Goal: Task Accomplishment & Management: Manage account settings

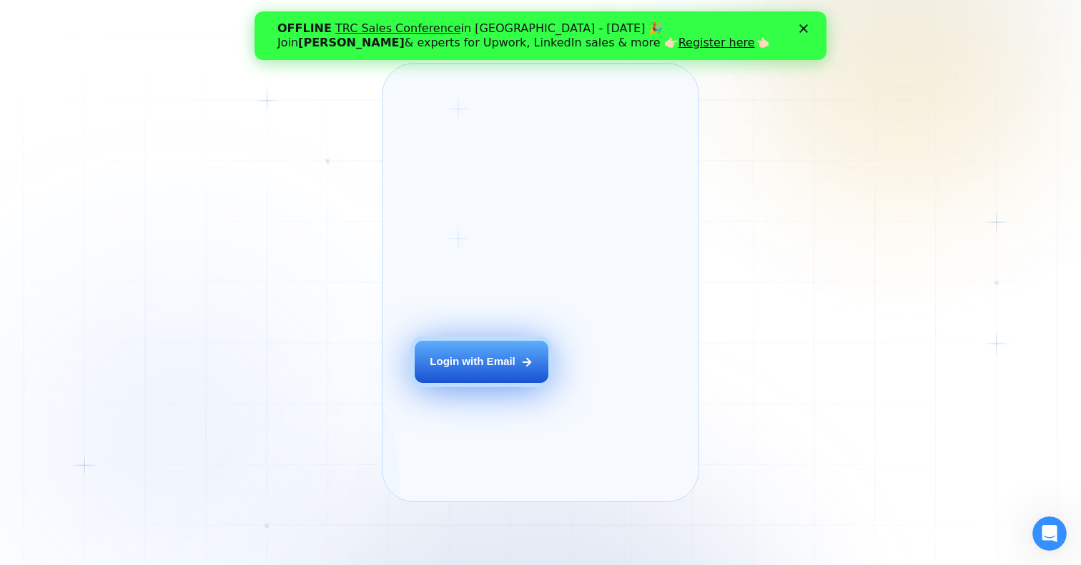
click at [512, 370] on div "Login with Email" at bounding box center [473, 362] width 86 height 15
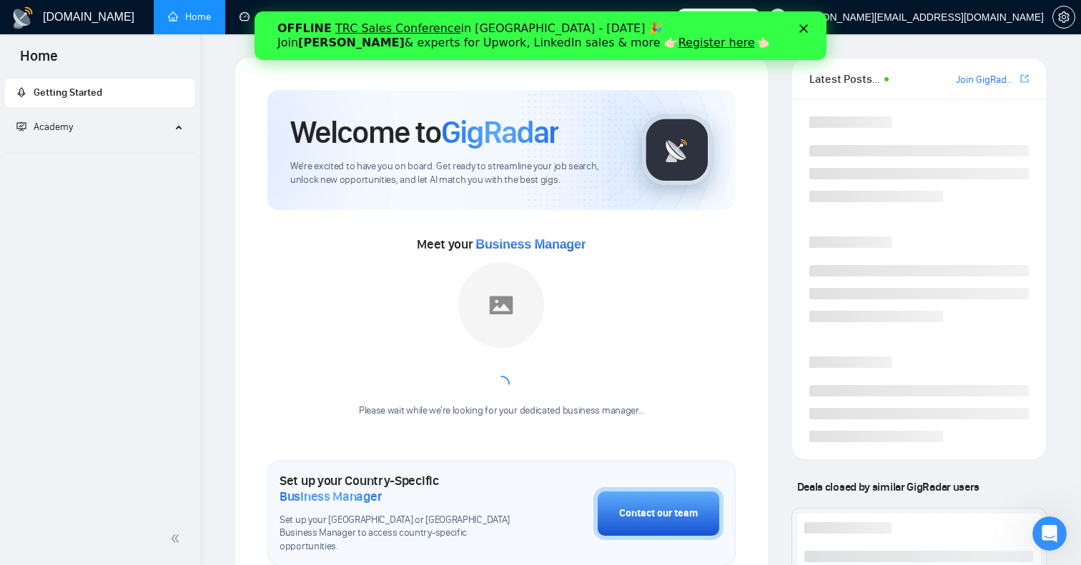
click at [803, 45] on div "OFFLINE TRC Sales Conference in Kyiv - October 18 🎉 Join Tamara Levit & experts…" at bounding box center [540, 35] width 572 height 37
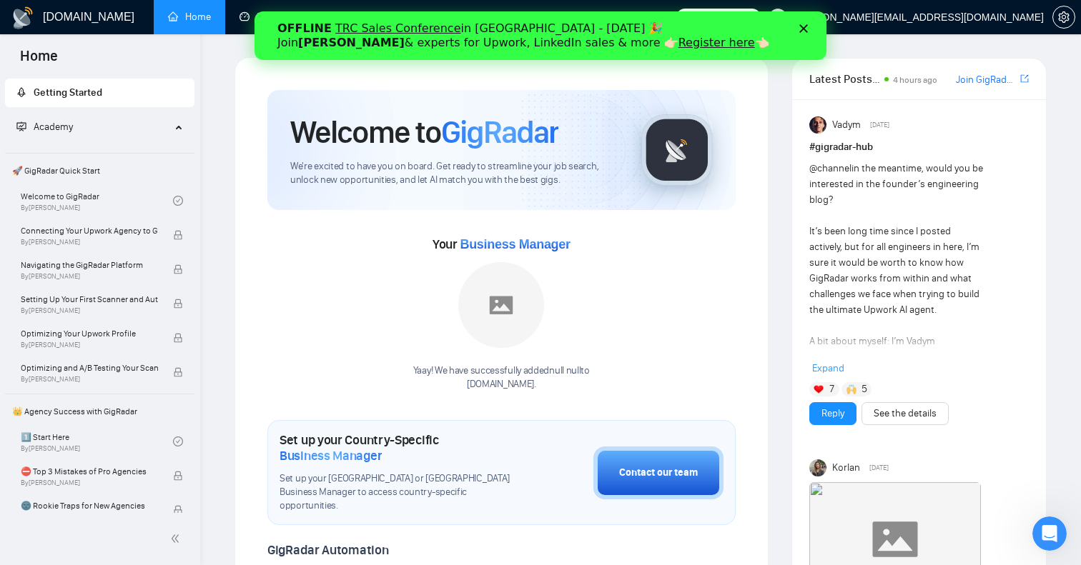
click at [806, 20] on div "OFFLINE TRC Sales Conference in Kyiv - October 18 🎉 Join Tamara Levit & experts…" at bounding box center [540, 35] width 572 height 37
click at [803, 24] on icon "Close" at bounding box center [803, 28] width 9 height 9
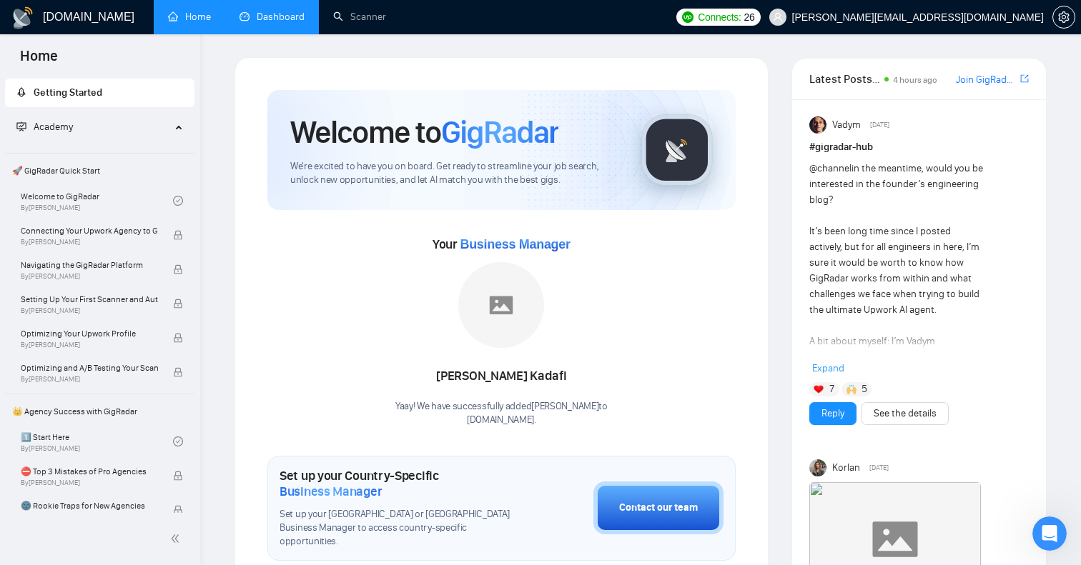
click at [252, 16] on link "Dashboard" at bounding box center [271, 17] width 65 height 12
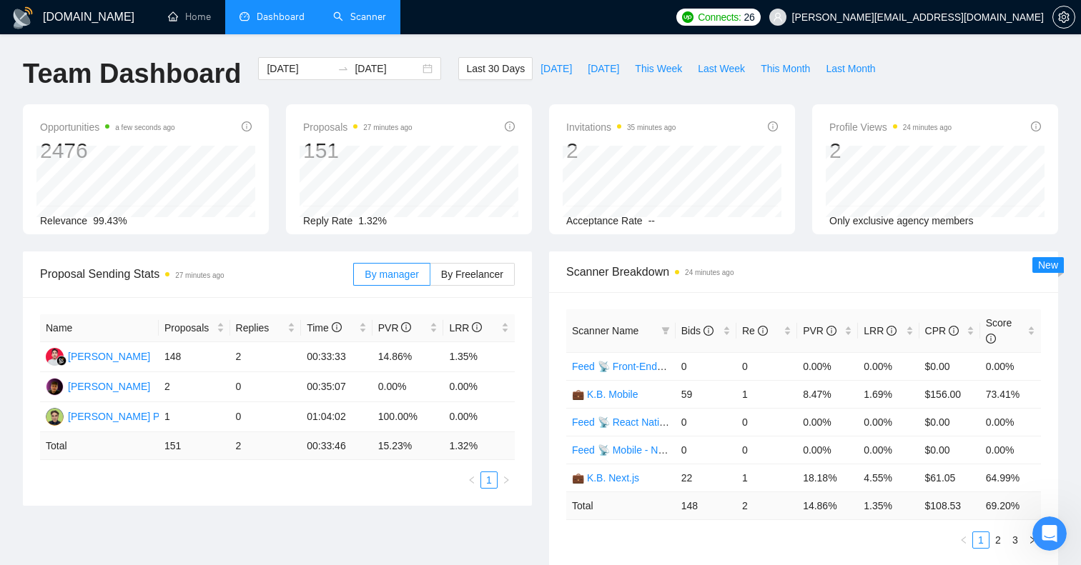
click at [370, 21] on link "Scanner" at bounding box center [359, 17] width 53 height 12
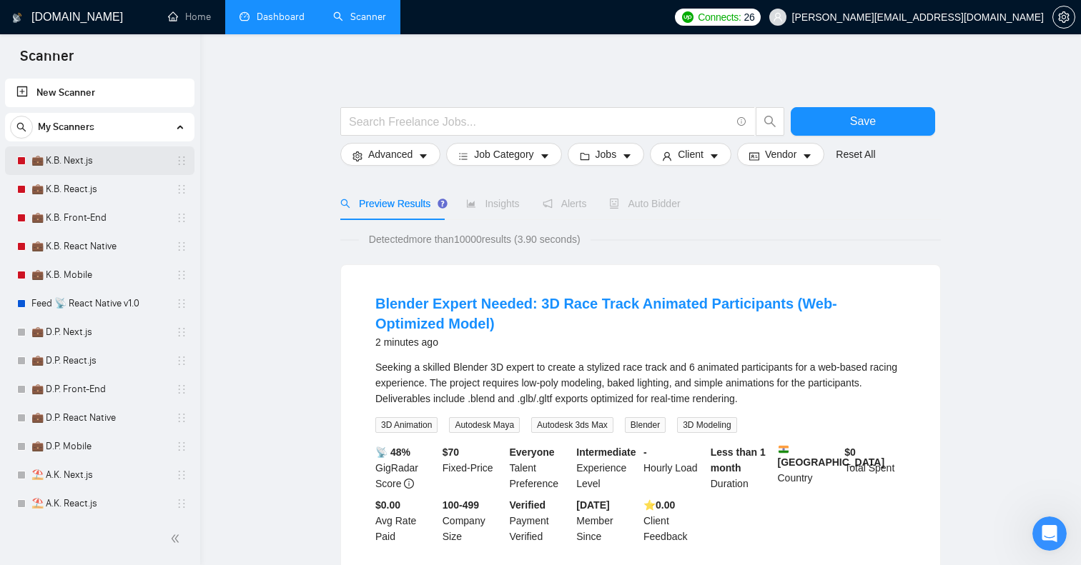
click at [94, 162] on link "💼 K.B. Next.js" at bounding box center [99, 161] width 136 height 29
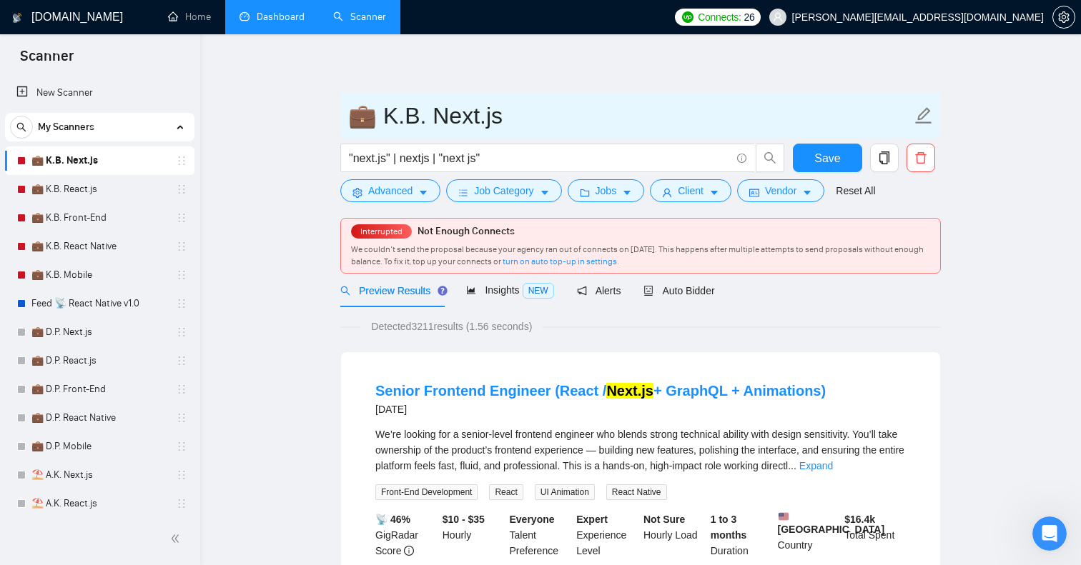
click at [929, 118] on icon "edit" at bounding box center [923, 116] width 19 height 19
click at [921, 117] on icon "edit" at bounding box center [923, 116] width 19 height 19
click at [924, 119] on icon "edit" at bounding box center [923, 116] width 19 height 19
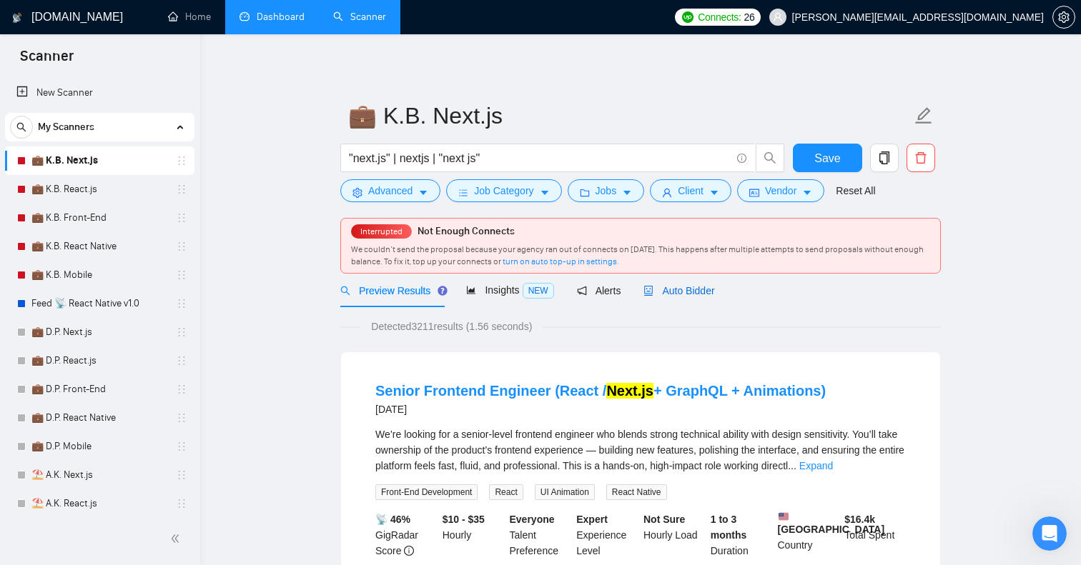
click at [683, 296] on span "Auto Bidder" at bounding box center [678, 290] width 71 height 11
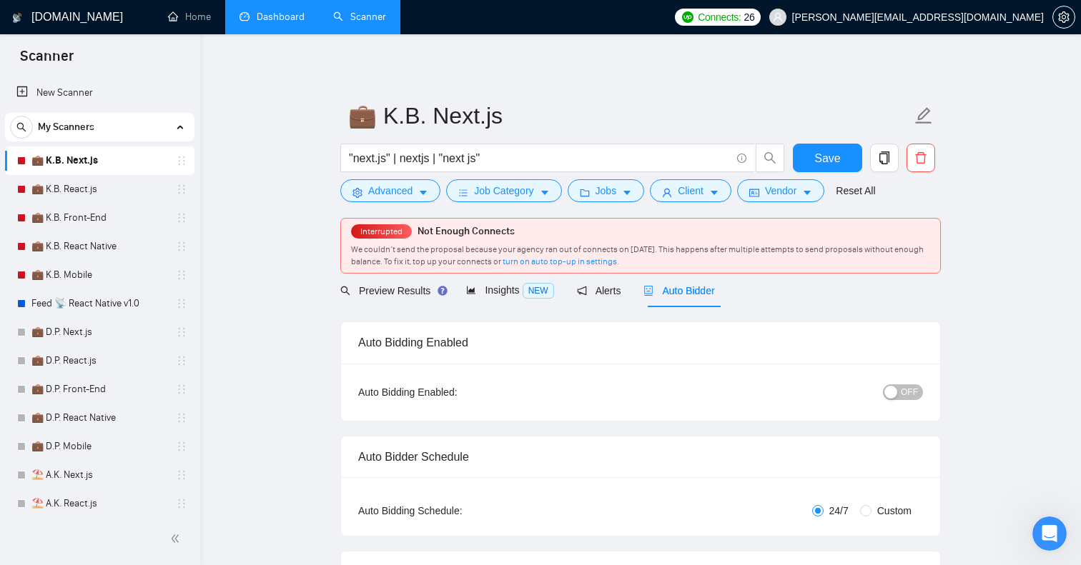
checkbox input "true"
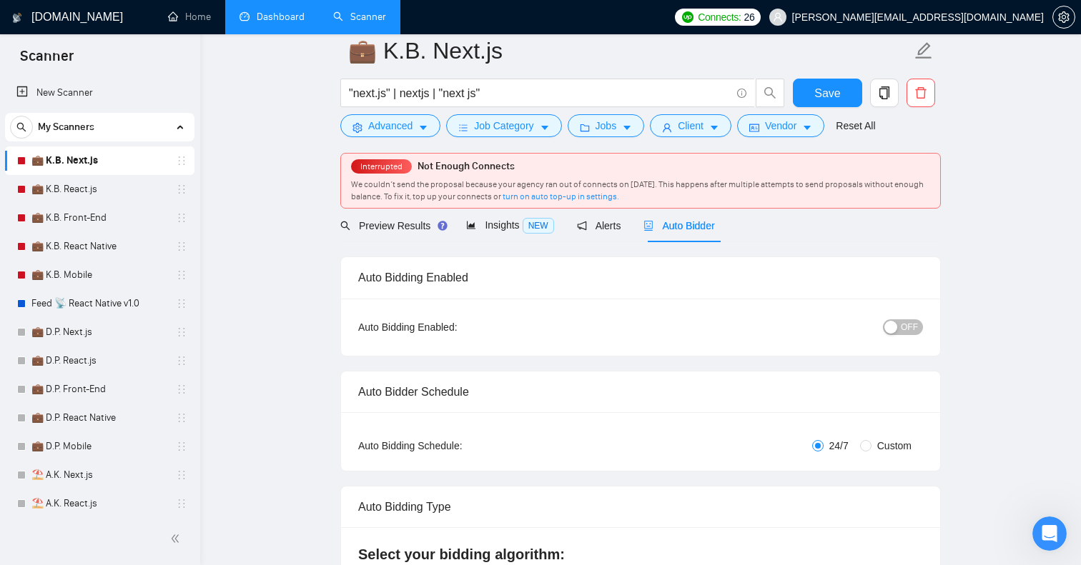
scroll to position [107, 0]
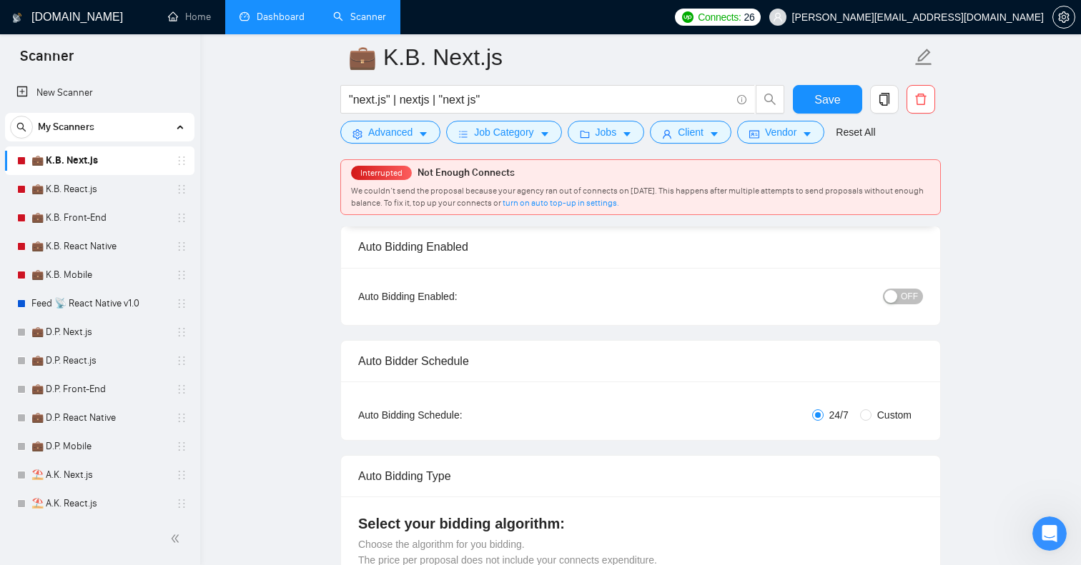
click at [893, 299] on div "button" at bounding box center [890, 296] width 13 height 13
click at [835, 104] on span "Save" at bounding box center [827, 100] width 26 height 18
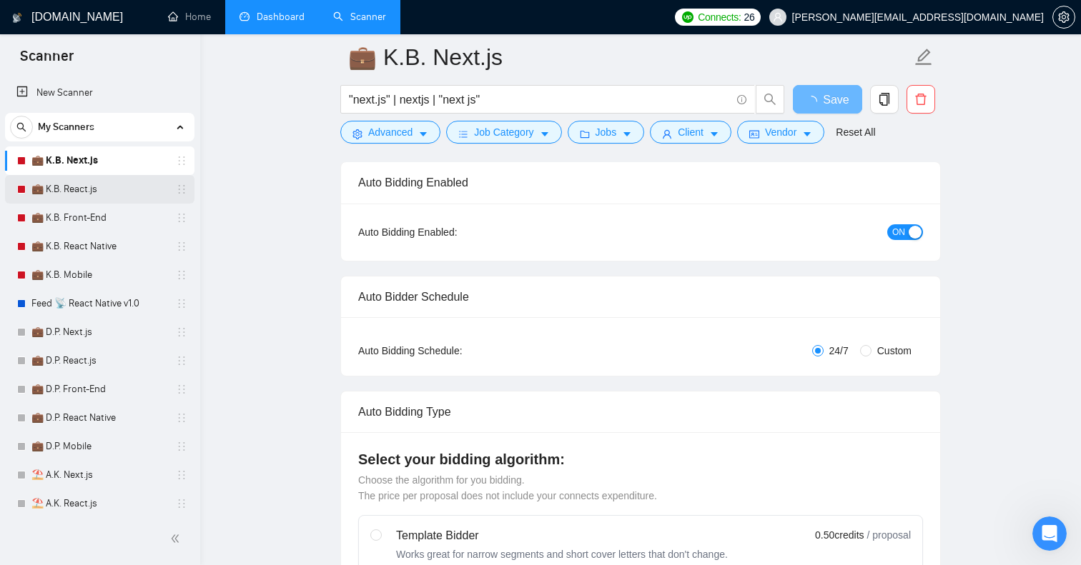
click at [72, 189] on link "💼 K.B. React.js" at bounding box center [99, 189] width 136 height 29
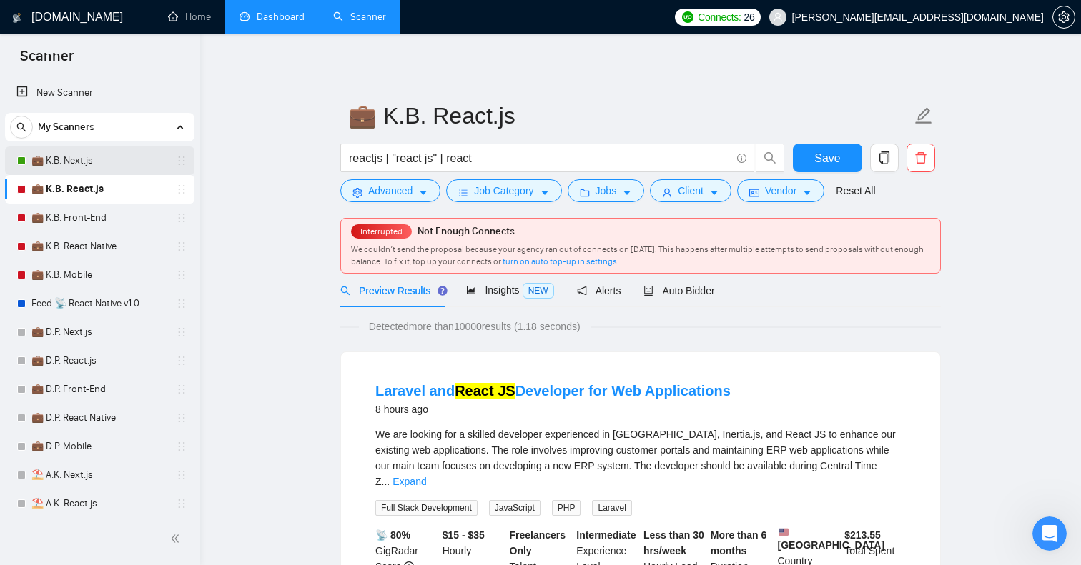
click at [99, 156] on link "💼 K.B. Next.js" at bounding box center [99, 161] width 136 height 29
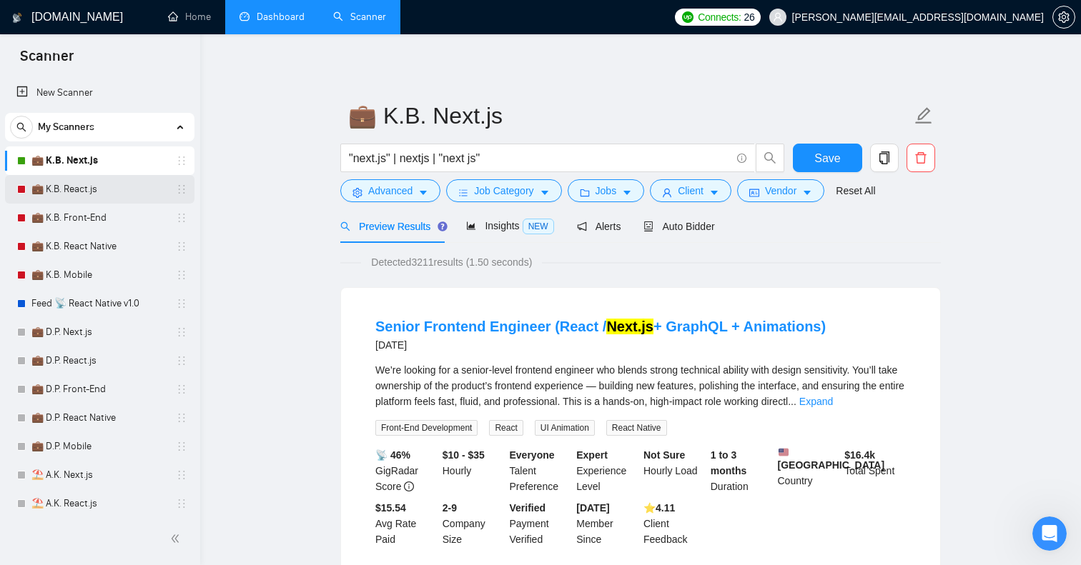
click at [81, 187] on link "💼 K.B. React.js" at bounding box center [99, 189] width 136 height 29
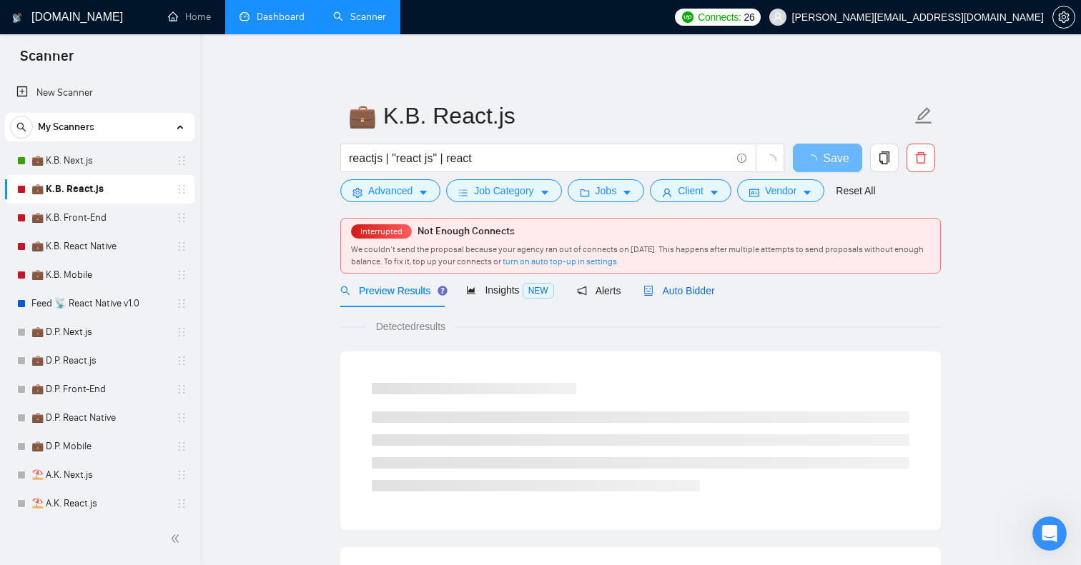
click at [692, 296] on span "Auto Bidder" at bounding box center [678, 290] width 71 height 11
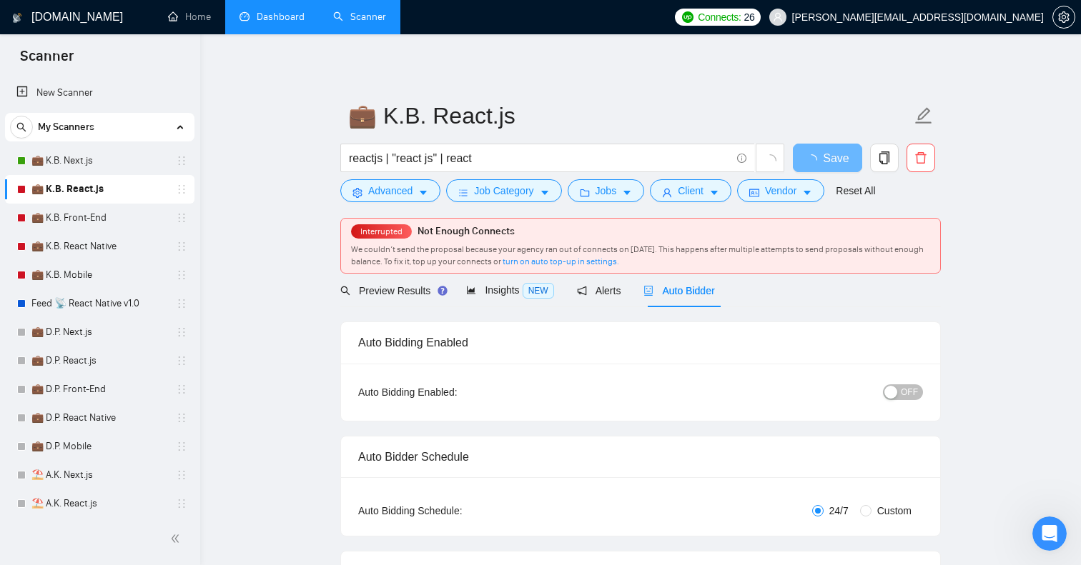
checkbox input "true"
click at [910, 390] on span "OFF" at bounding box center [909, 393] width 17 height 16
click at [840, 160] on button "Save" at bounding box center [827, 158] width 69 height 29
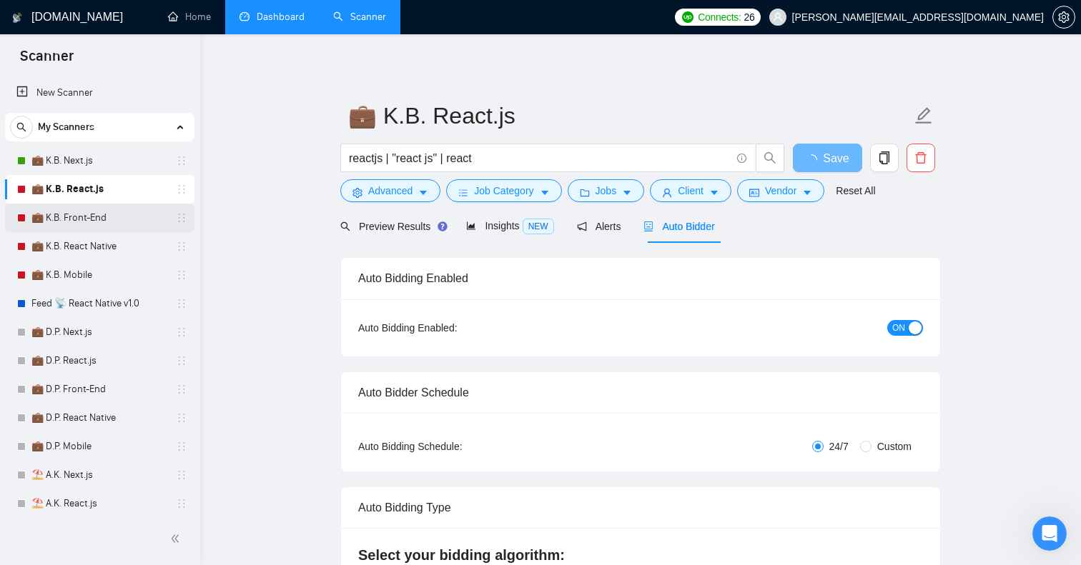
click at [91, 209] on link "💼 K.B. Front-End" at bounding box center [99, 218] width 136 height 29
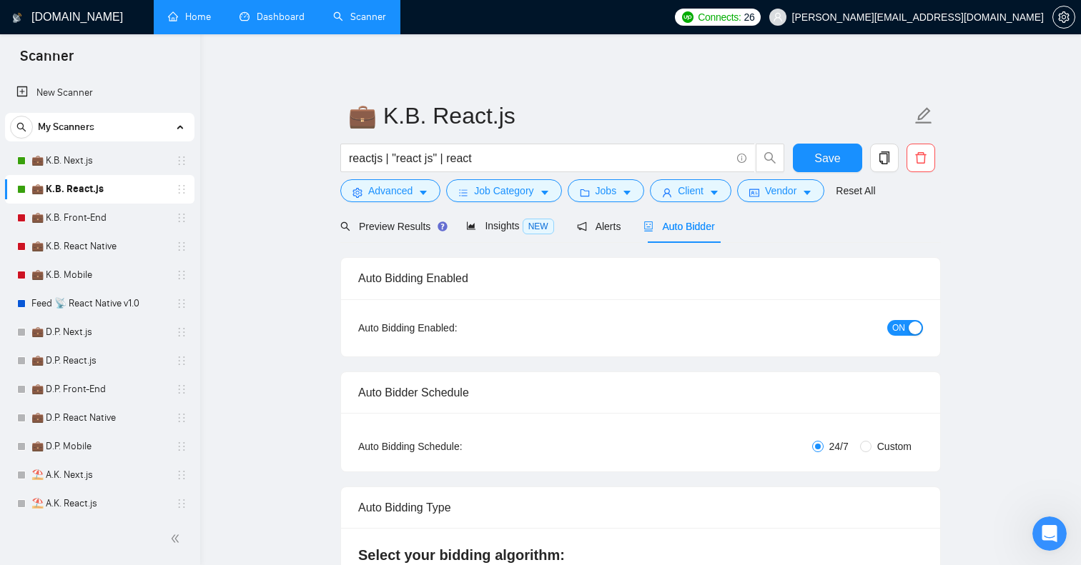
click at [207, 22] on link "Home" at bounding box center [189, 17] width 43 height 12
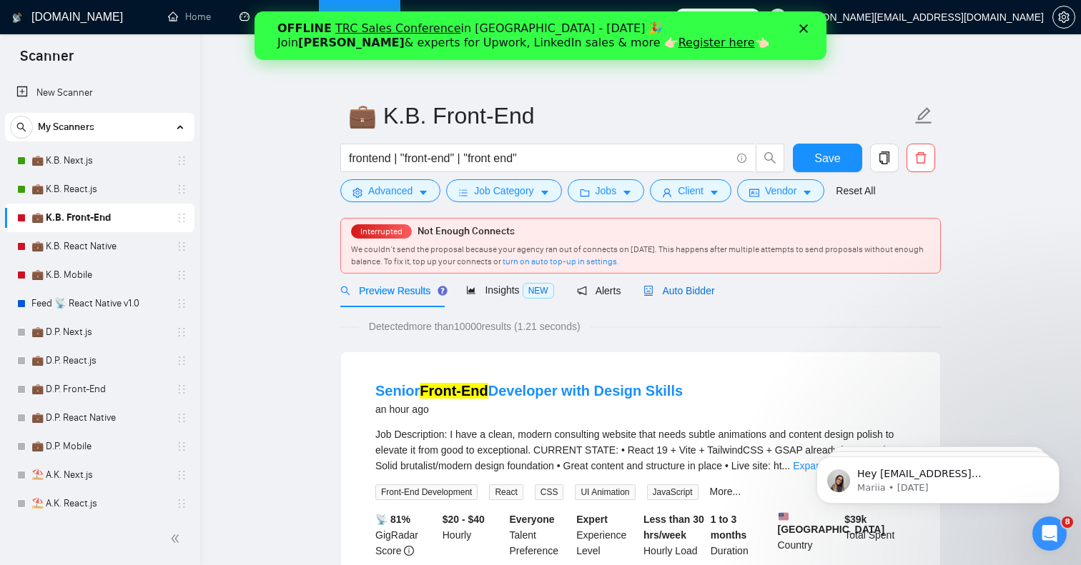
click at [678, 288] on span "Auto Bidder" at bounding box center [678, 290] width 71 height 11
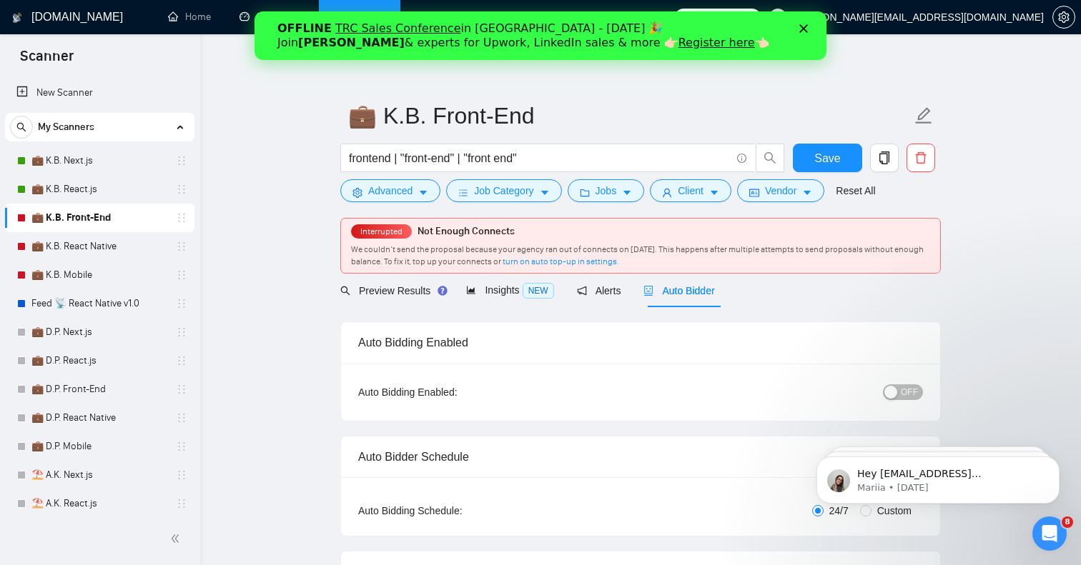
checkbox input "true"
click at [908, 398] on span "OFF" at bounding box center [909, 393] width 17 height 16
click at [817, 152] on span "Save" at bounding box center [827, 158] width 26 height 18
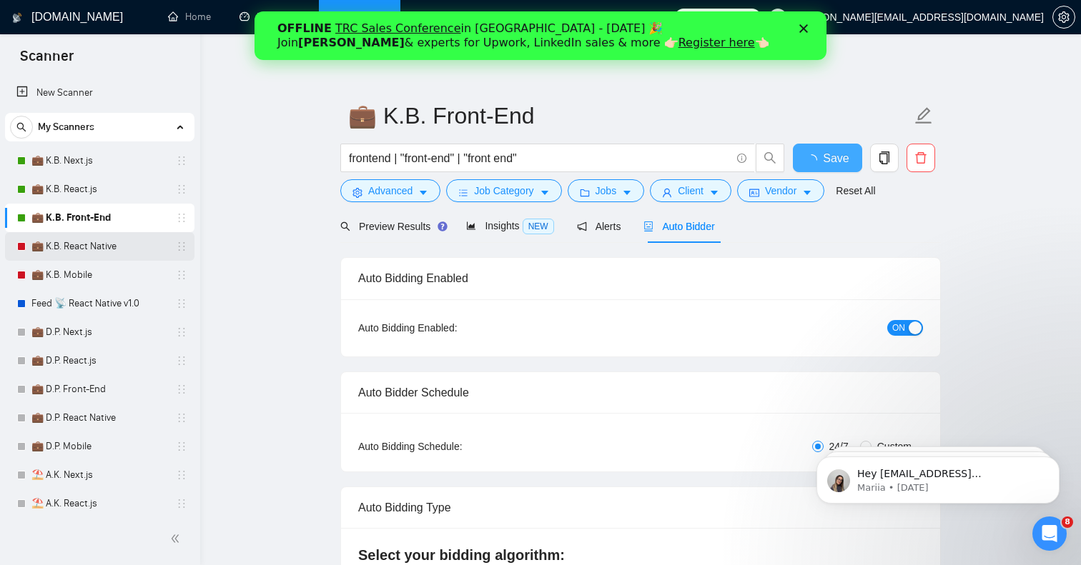
checkbox input "true"
click at [93, 244] on link "💼 K.B. React Native" at bounding box center [99, 246] width 136 height 29
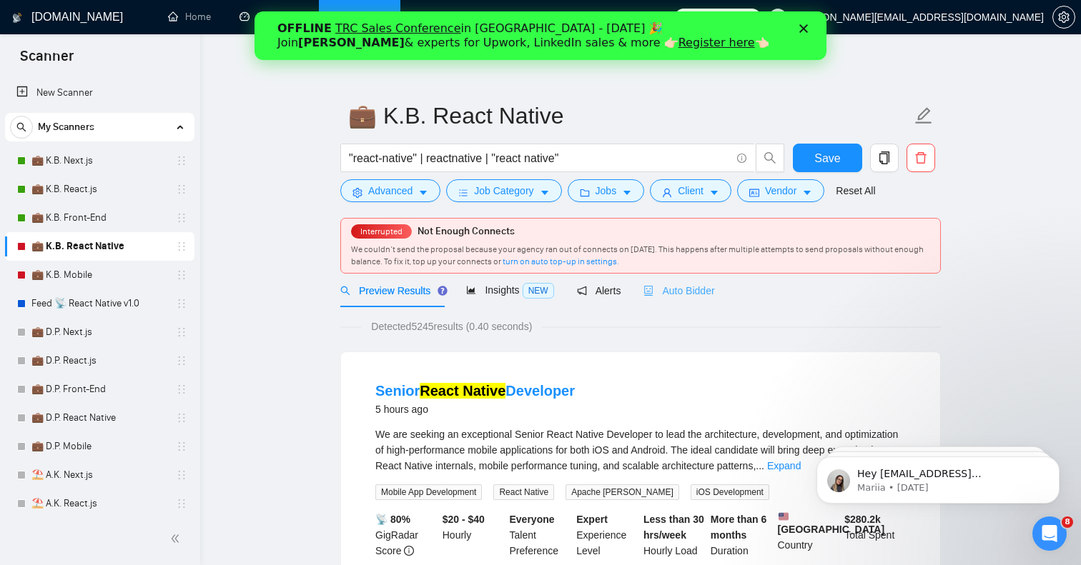
click at [703, 300] on div "Auto Bidder" at bounding box center [678, 291] width 71 height 34
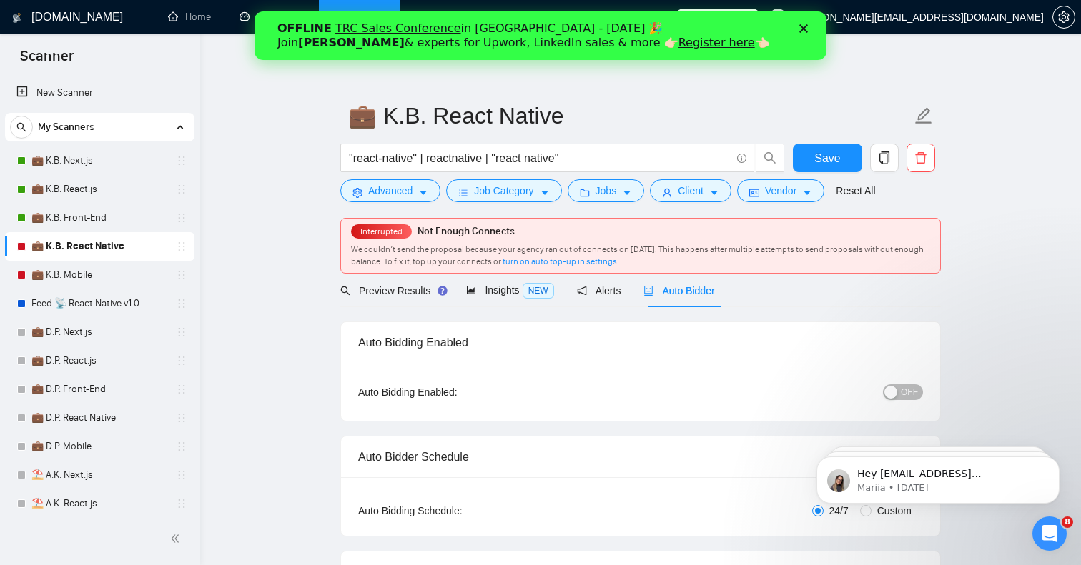
checkbox input "true"
click at [903, 396] on span "OFF" at bounding box center [909, 393] width 17 height 16
click at [817, 150] on span "Save" at bounding box center [827, 158] width 26 height 18
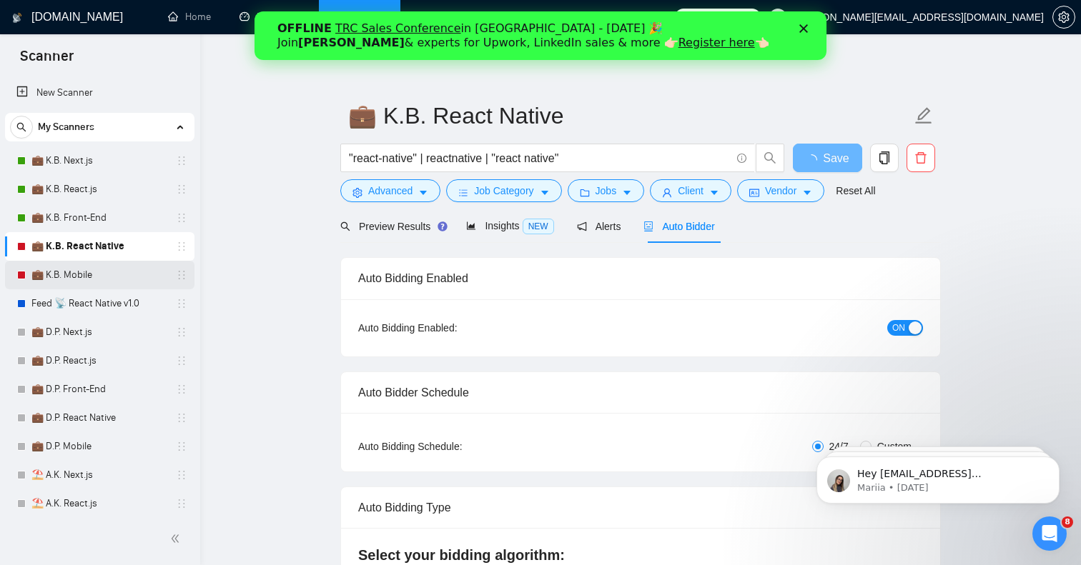
click at [66, 270] on link "💼 K.B. Mobile" at bounding box center [99, 275] width 136 height 29
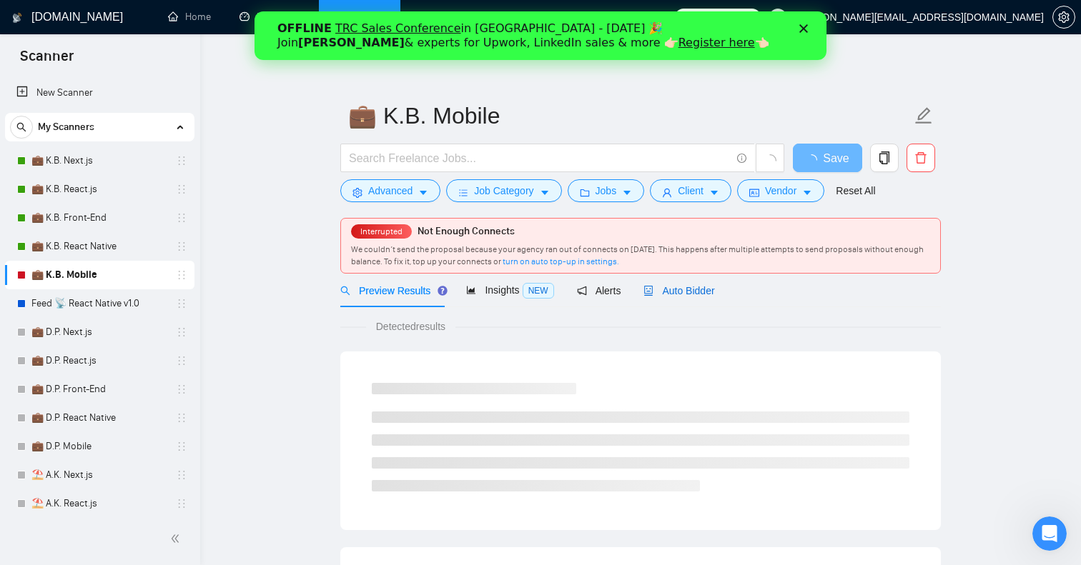
click at [684, 293] on span "Auto Bidder" at bounding box center [678, 290] width 71 height 11
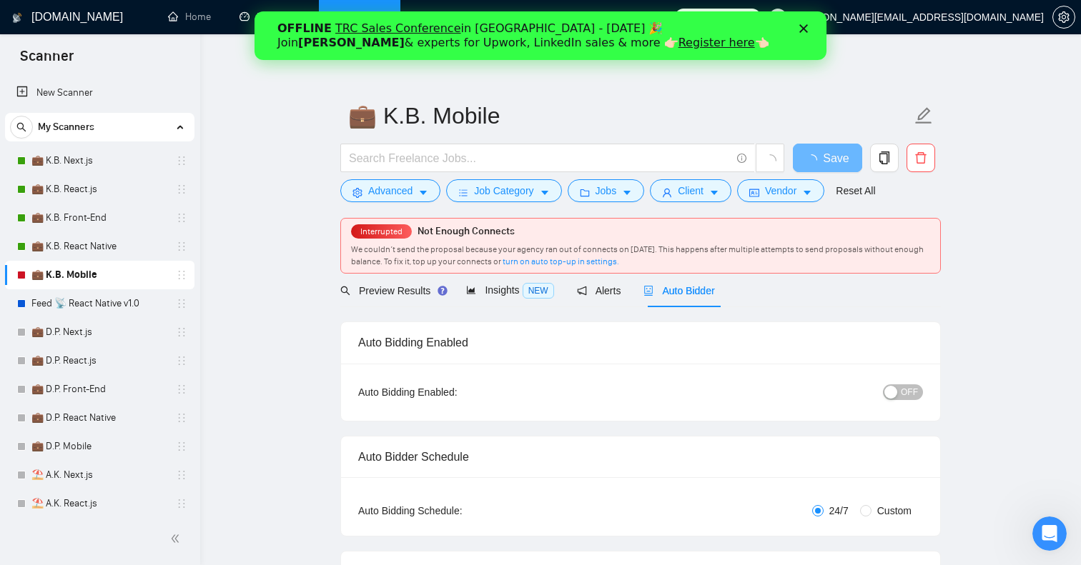
checkbox input "true"
click at [903, 394] on span "OFF" at bounding box center [909, 393] width 17 height 16
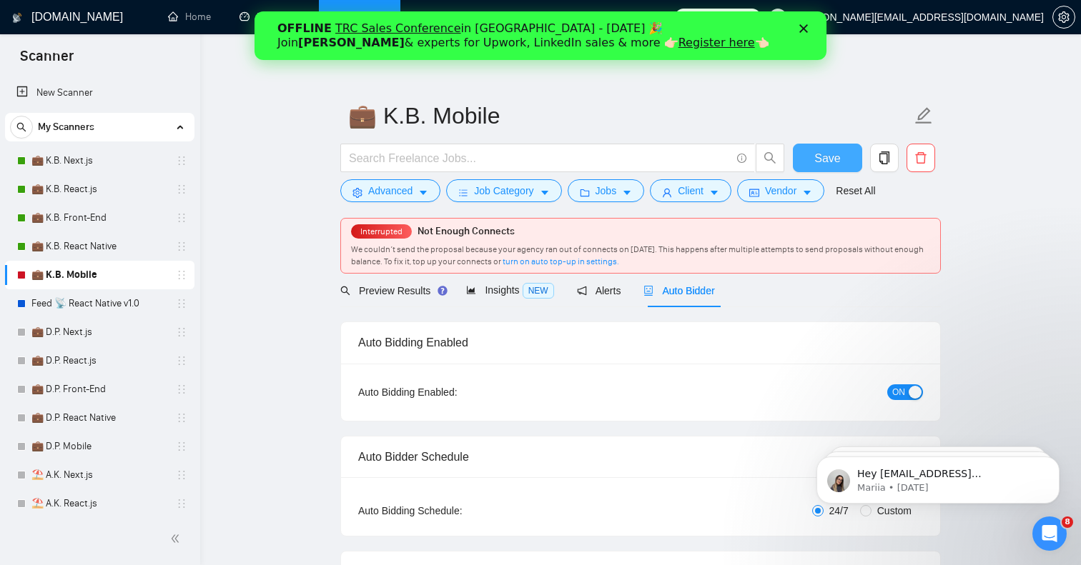
click at [829, 167] on span "Save" at bounding box center [827, 158] width 26 height 18
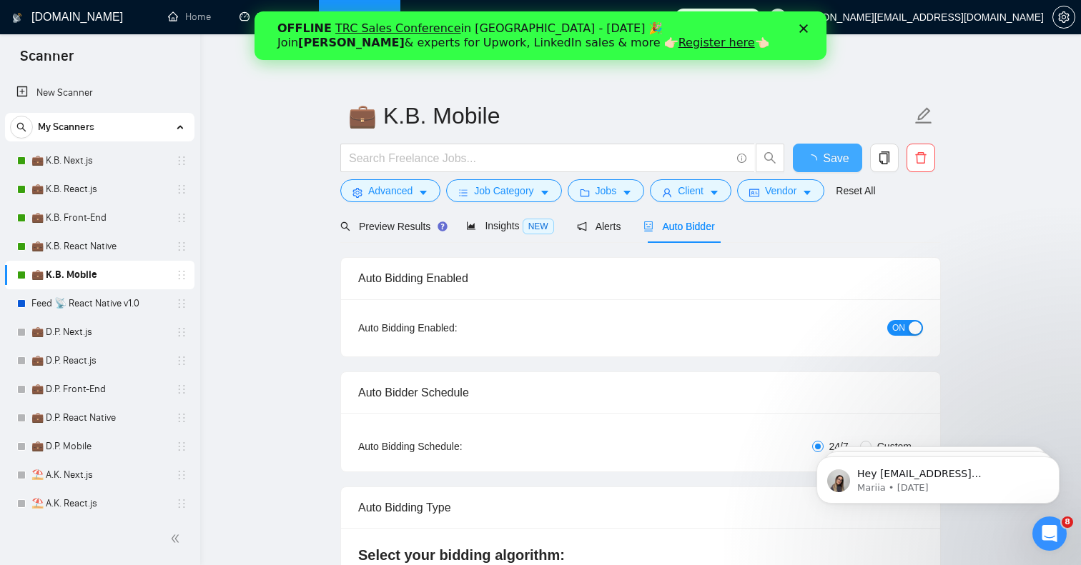
checkbox input "true"
click at [99, 294] on link "Feed 📡 React Native v1.0" at bounding box center [99, 303] width 136 height 29
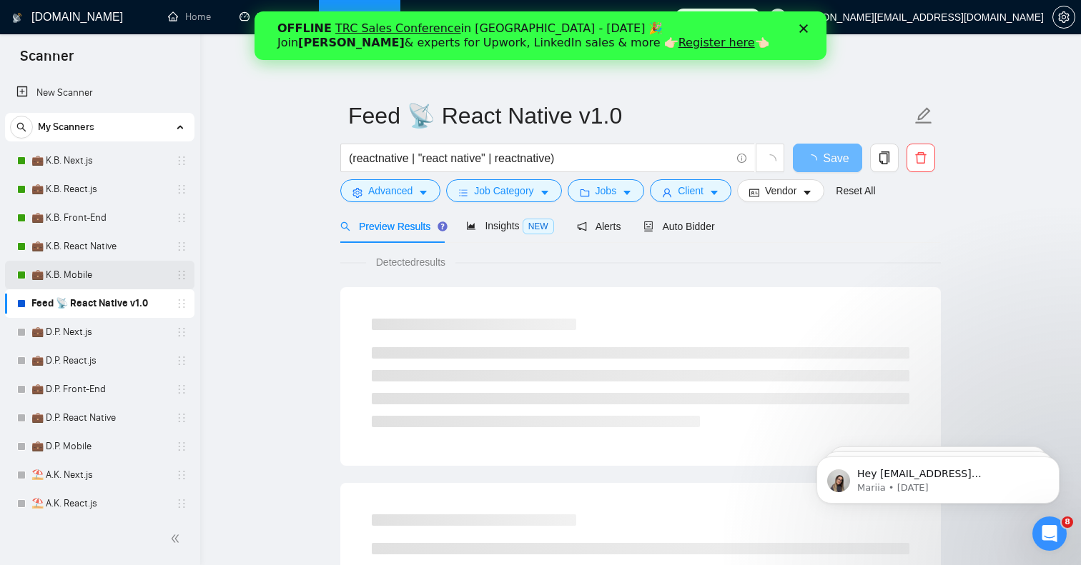
click at [95, 275] on link "💼 K.B. Mobile" at bounding box center [99, 275] width 136 height 29
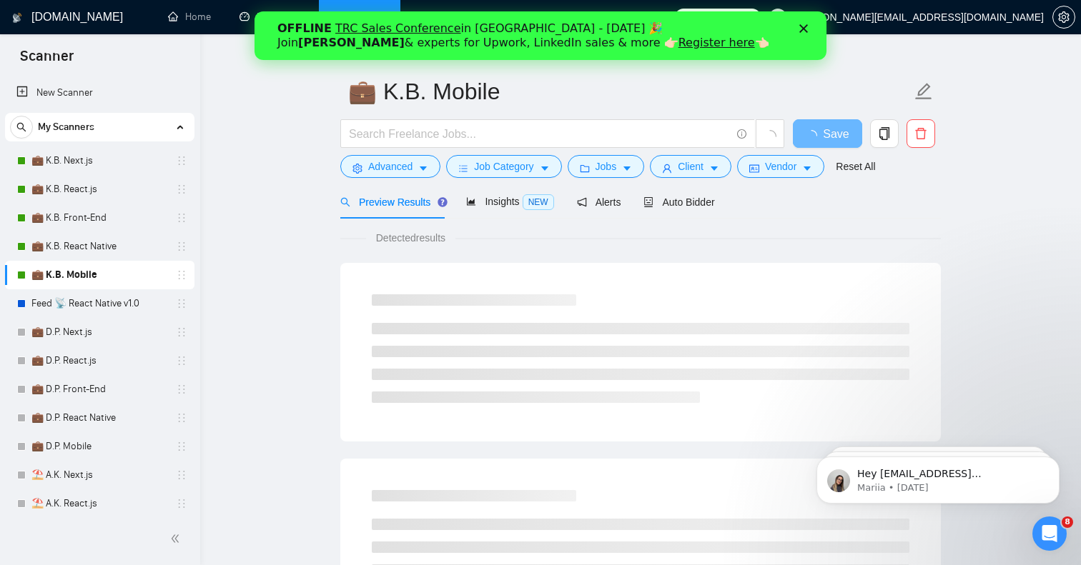
scroll to position [34, 0]
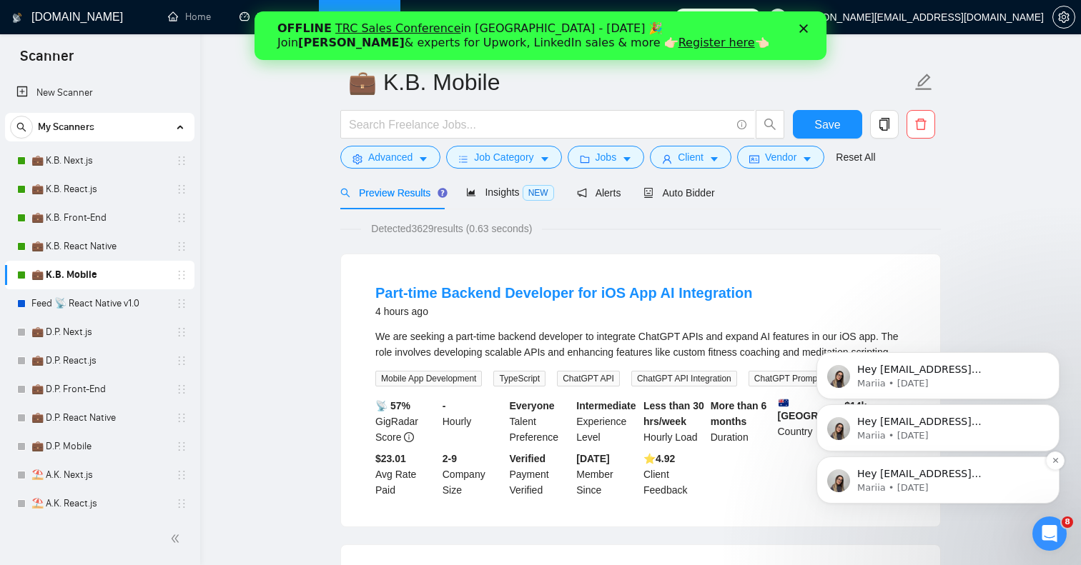
click at [914, 487] on p "Mariia • [DATE]" at bounding box center [949, 488] width 184 height 13
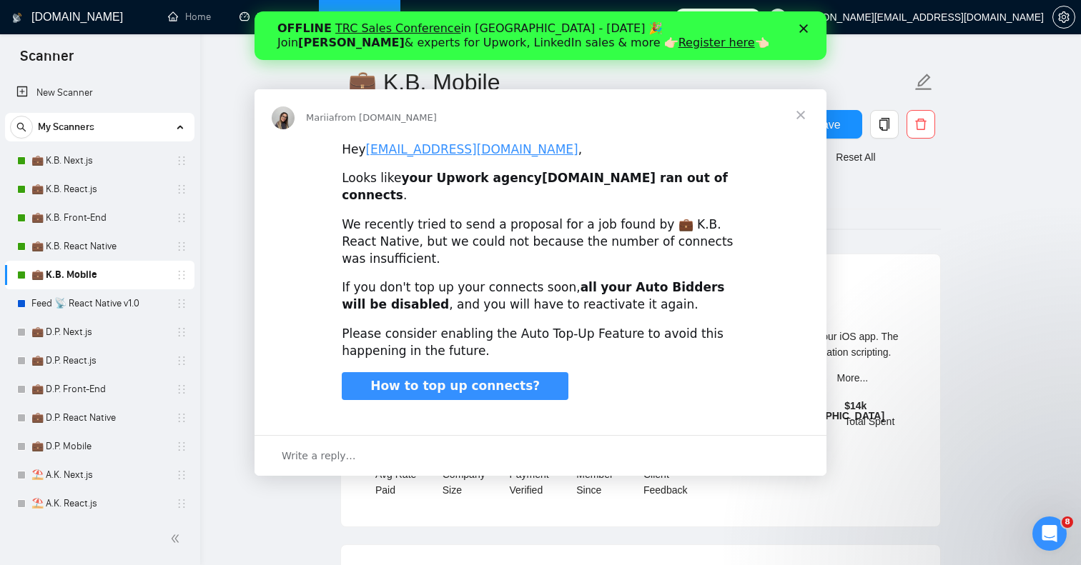
scroll to position [0, 0]
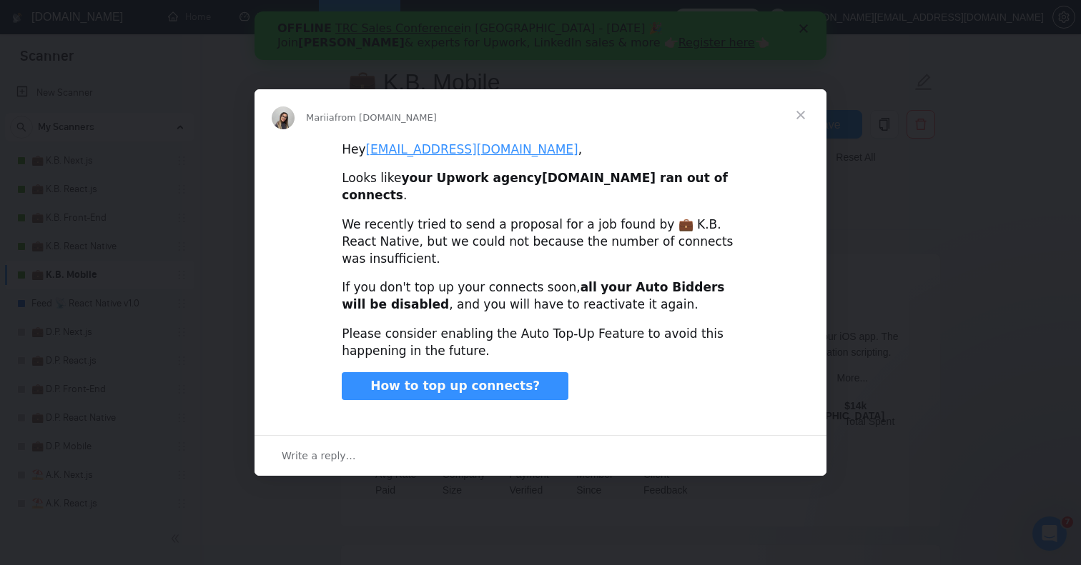
click at [941, 167] on div "Intercom messenger" at bounding box center [540, 282] width 1081 height 565
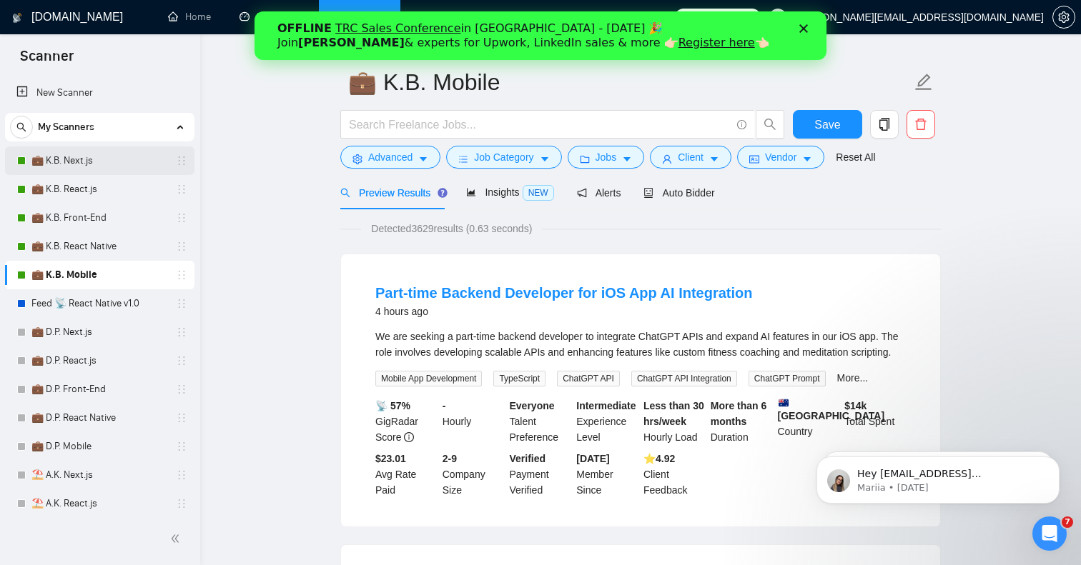
click at [91, 169] on link "💼 K.B. Next.js" at bounding box center [99, 161] width 136 height 29
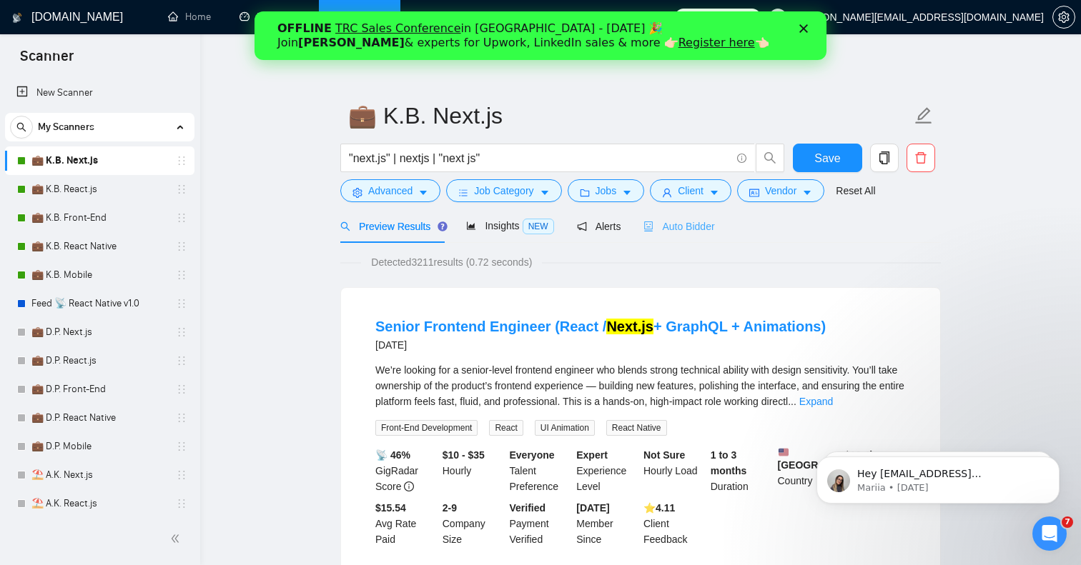
click at [663, 239] on div "Auto Bidder" at bounding box center [678, 226] width 71 height 34
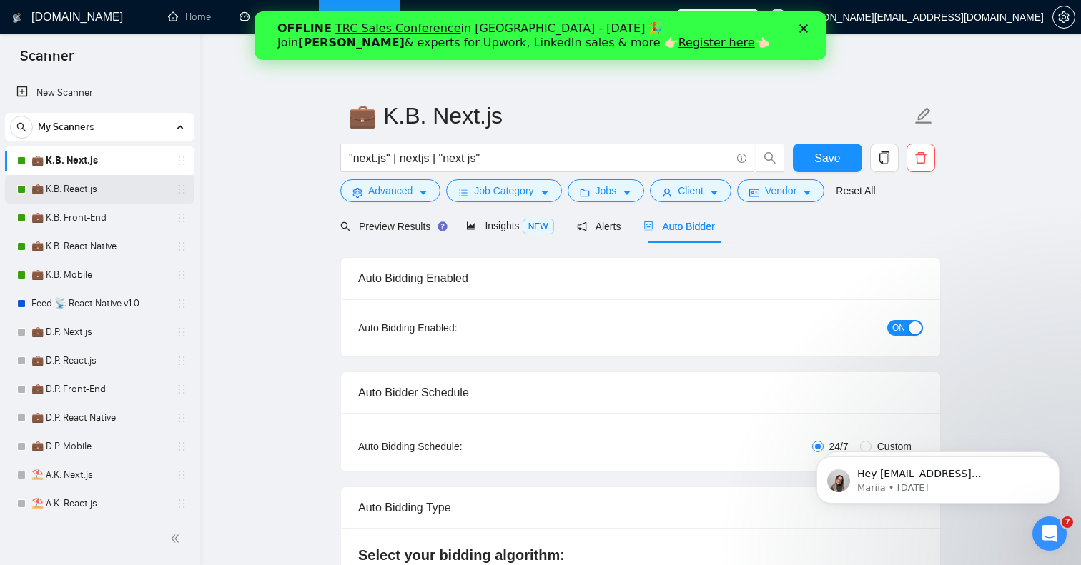
click at [74, 189] on link "💼 K.B. React.js" at bounding box center [99, 189] width 136 height 29
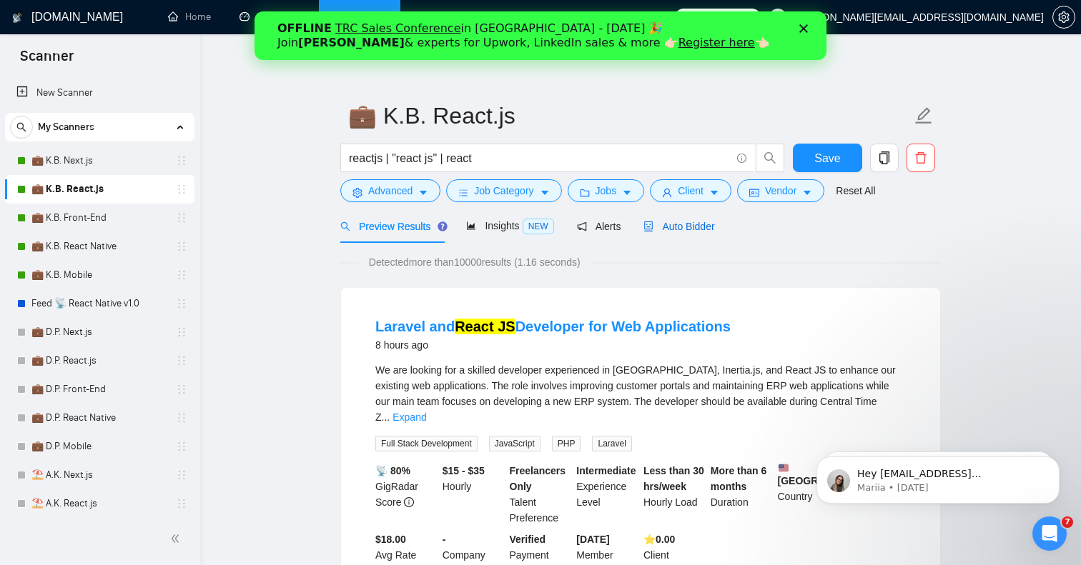
click at [680, 230] on span "Auto Bidder" at bounding box center [678, 226] width 71 height 11
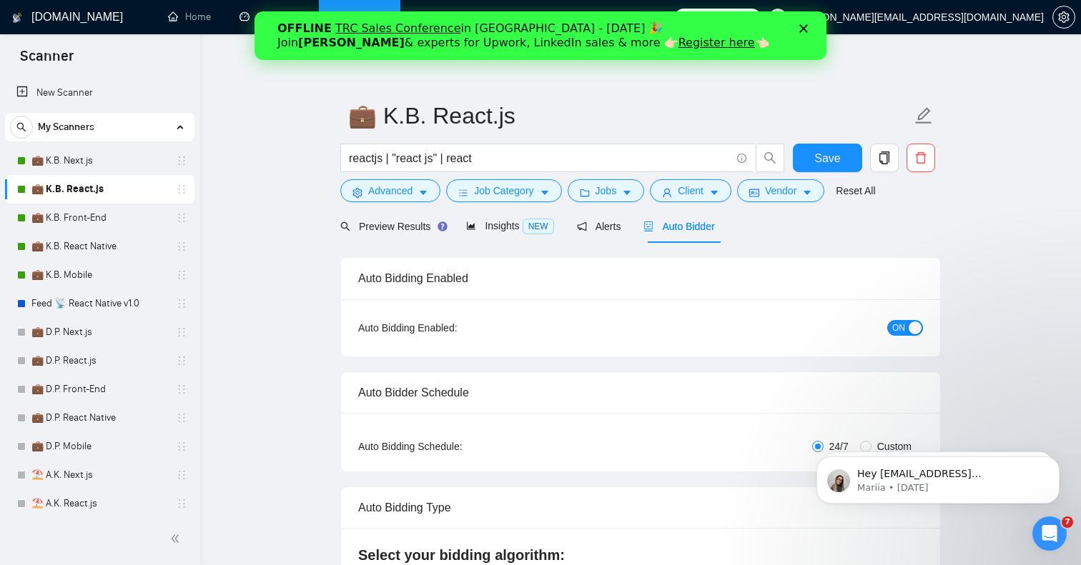
checkbox input "true"
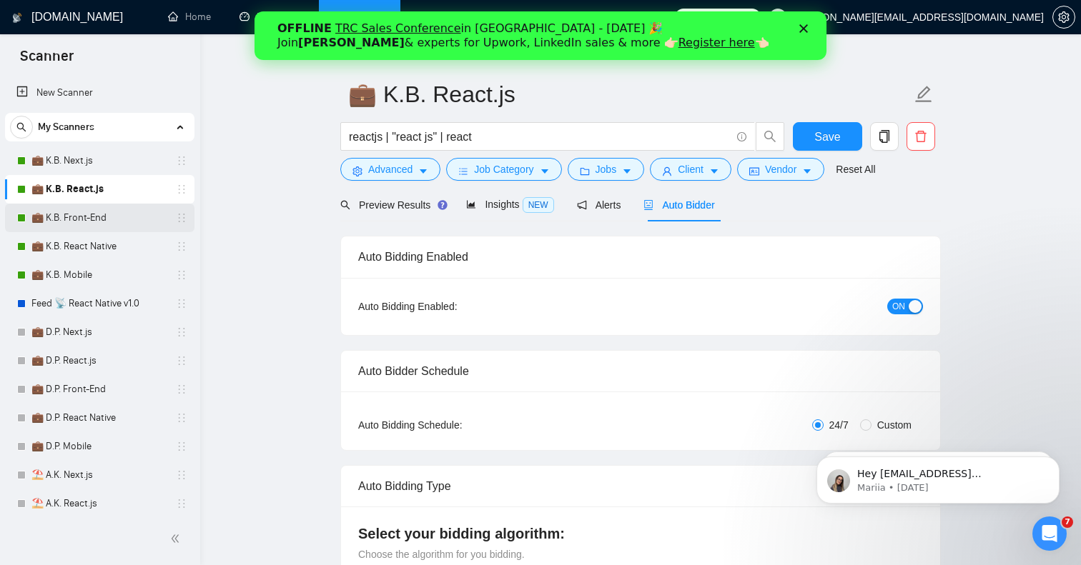
click at [94, 225] on link "💼 K.B. Front-End" at bounding box center [99, 218] width 136 height 29
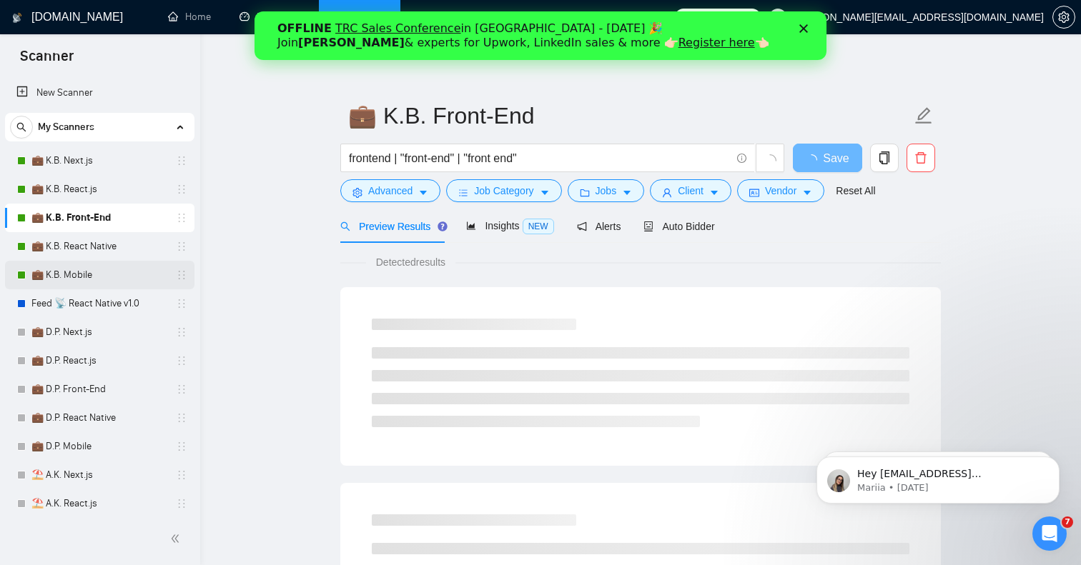
click at [101, 285] on link "💼 K.B. Mobile" at bounding box center [99, 275] width 136 height 29
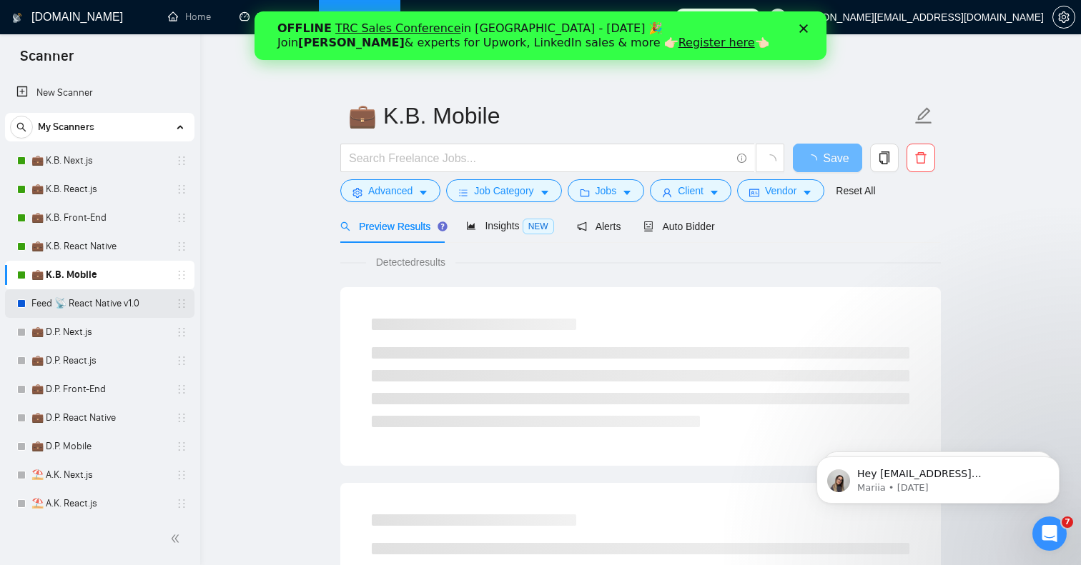
click at [101, 299] on link "Feed 📡 React Native v1.0" at bounding box center [99, 303] width 136 height 29
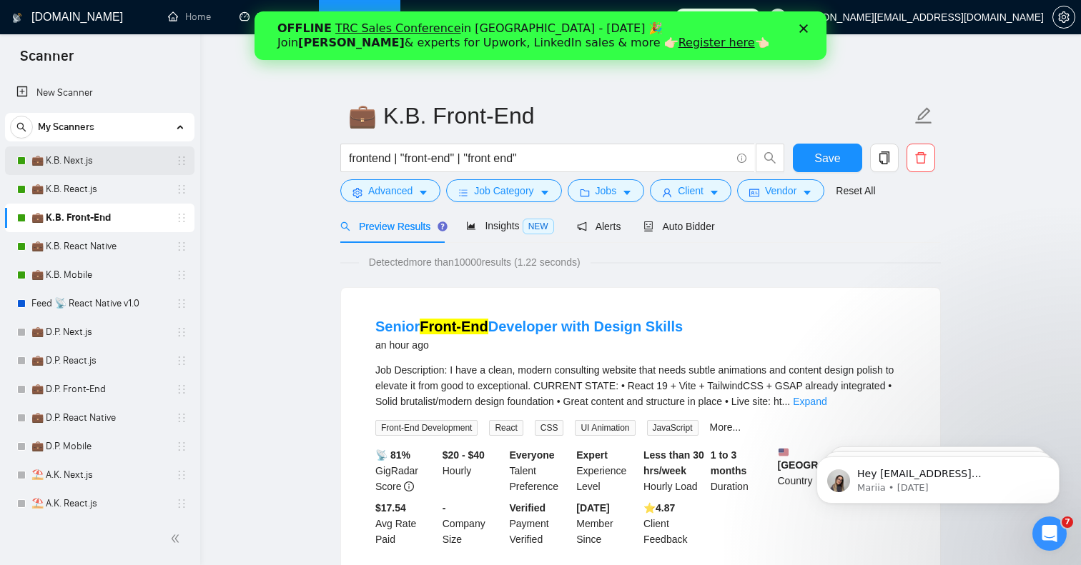
click at [81, 172] on link "💼 K.B. Next.js" at bounding box center [99, 161] width 136 height 29
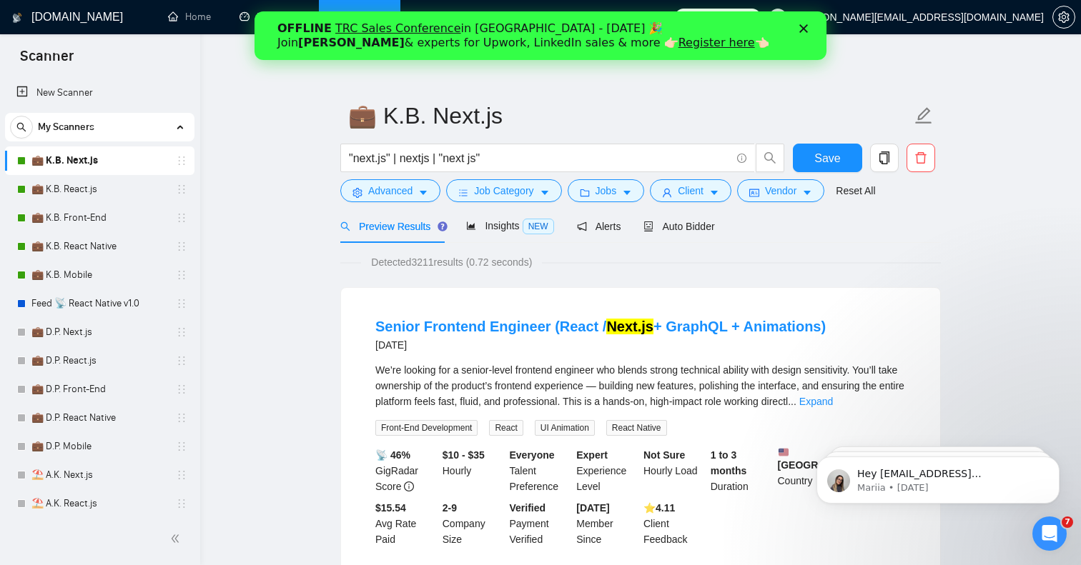
click at [801, 31] on icon "Close" at bounding box center [803, 28] width 9 height 9
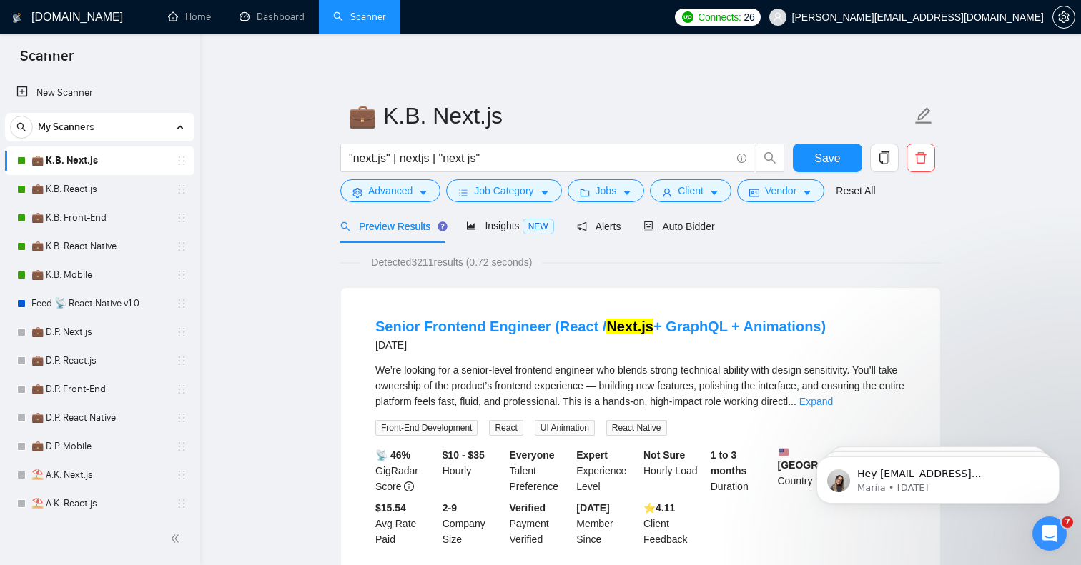
click at [368, 18] on link "Scanner" at bounding box center [359, 17] width 53 height 12
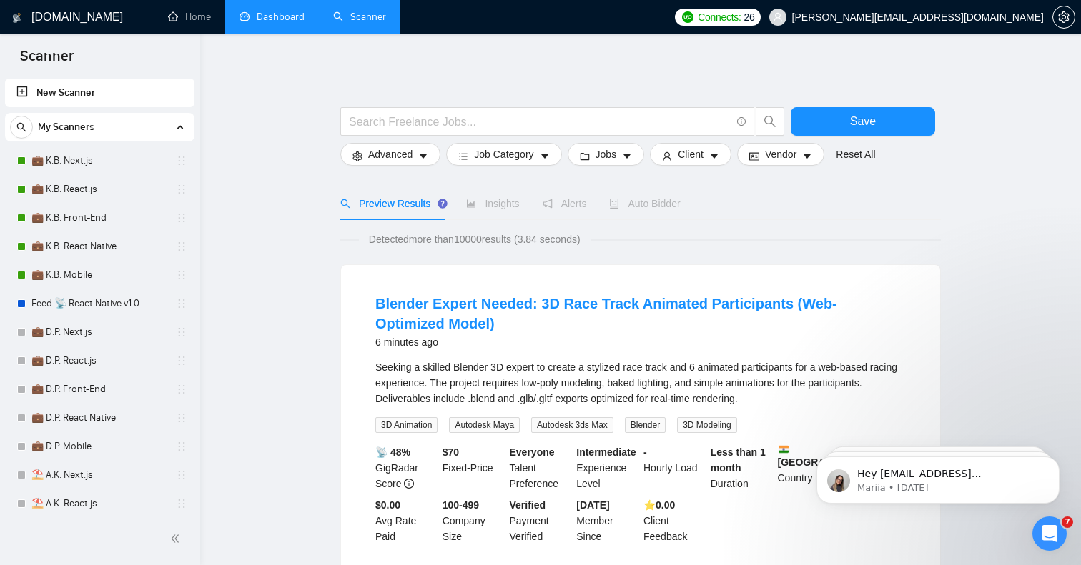
click at [287, 23] on link "Dashboard" at bounding box center [271, 17] width 65 height 12
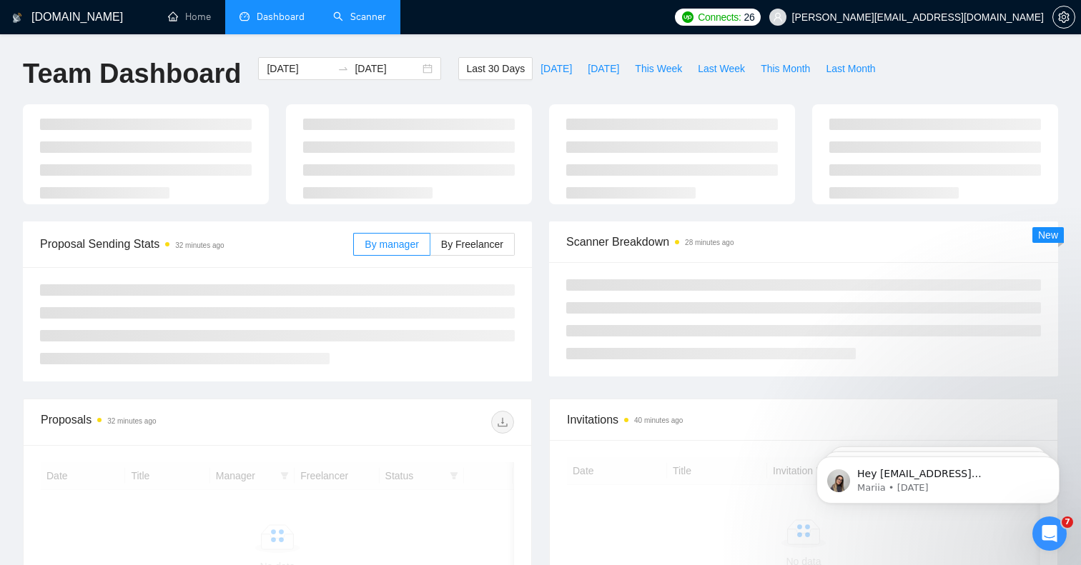
click at [352, 11] on link "Scanner" at bounding box center [359, 17] width 53 height 12
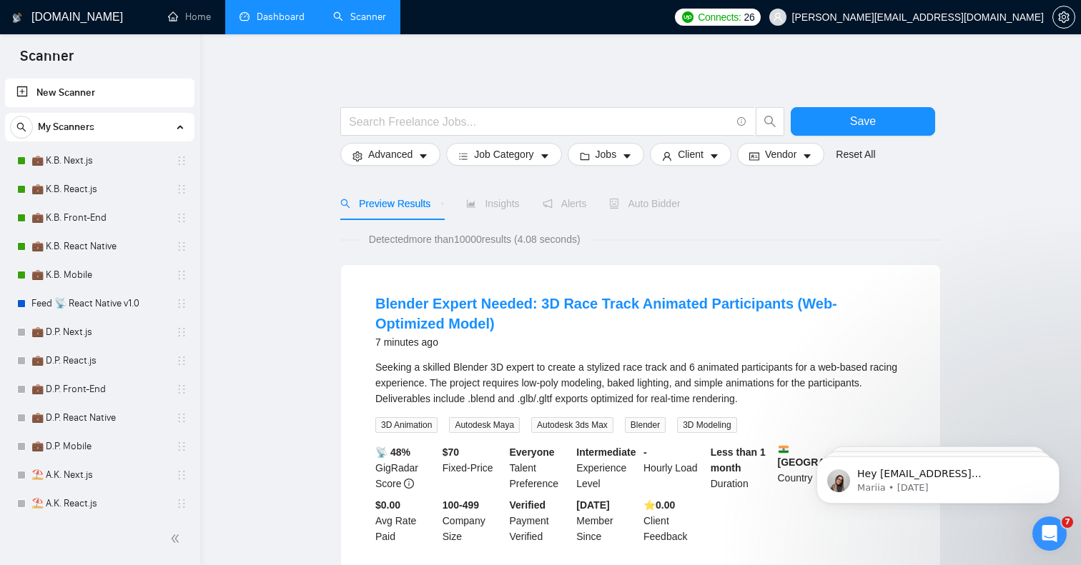
click at [280, 23] on link "Dashboard" at bounding box center [271, 17] width 65 height 12
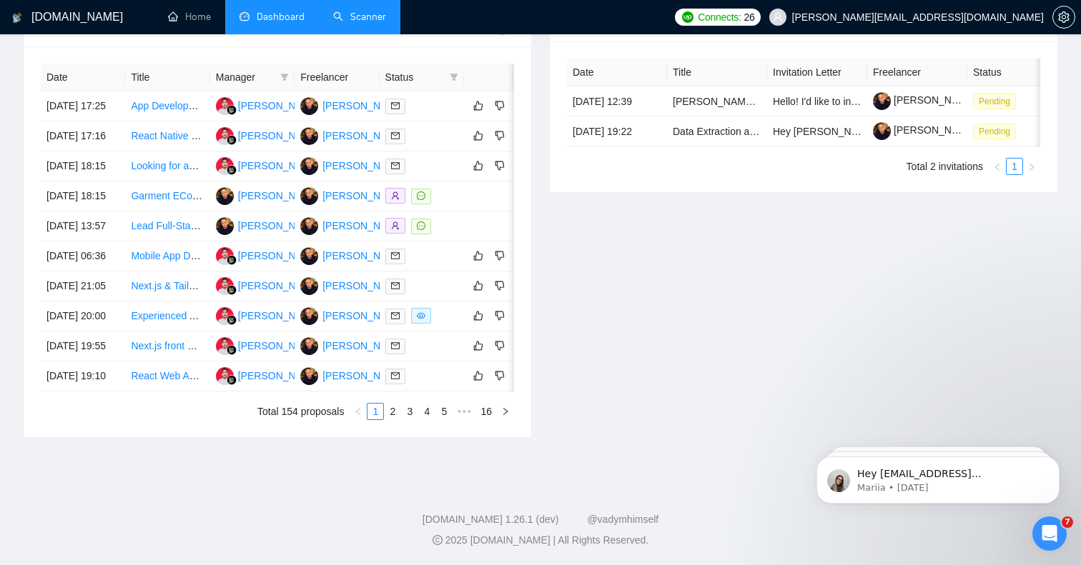
scroll to position [710, 0]
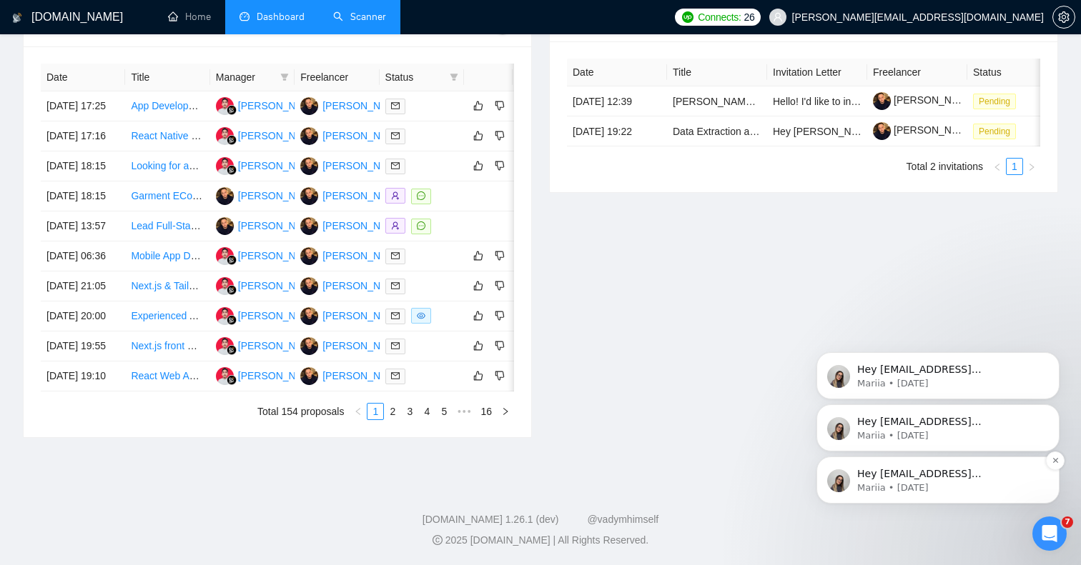
click at [911, 478] on span "Hey kostyaber3@gmail.com, Looks like your Upwork agency berko.tech ran out of c…" at bounding box center [949, 566] width 184 height 196
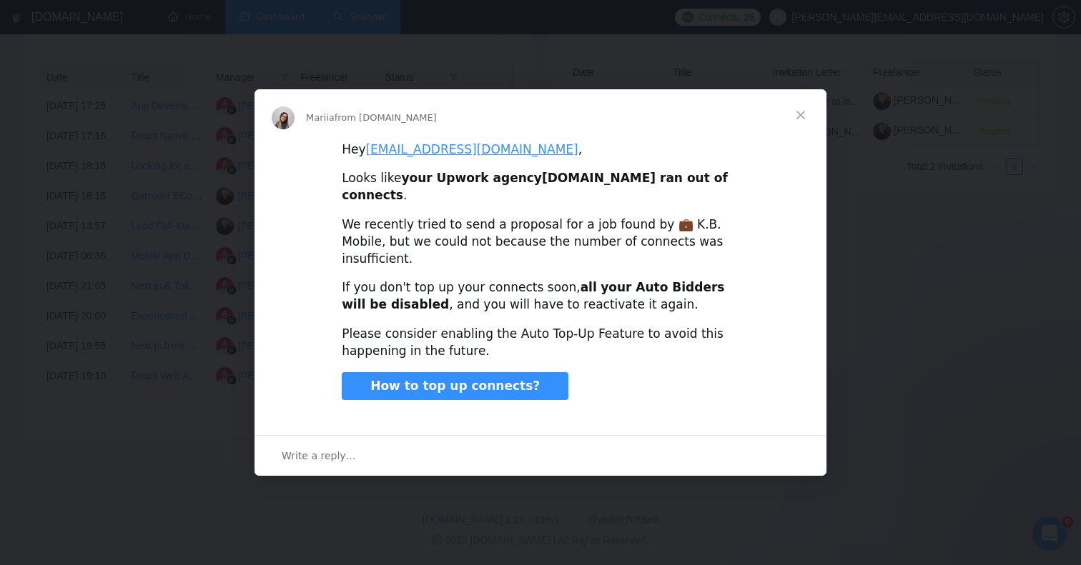
scroll to position [719, 0]
click at [791, 133] on span "Close" at bounding box center [800, 114] width 51 height 51
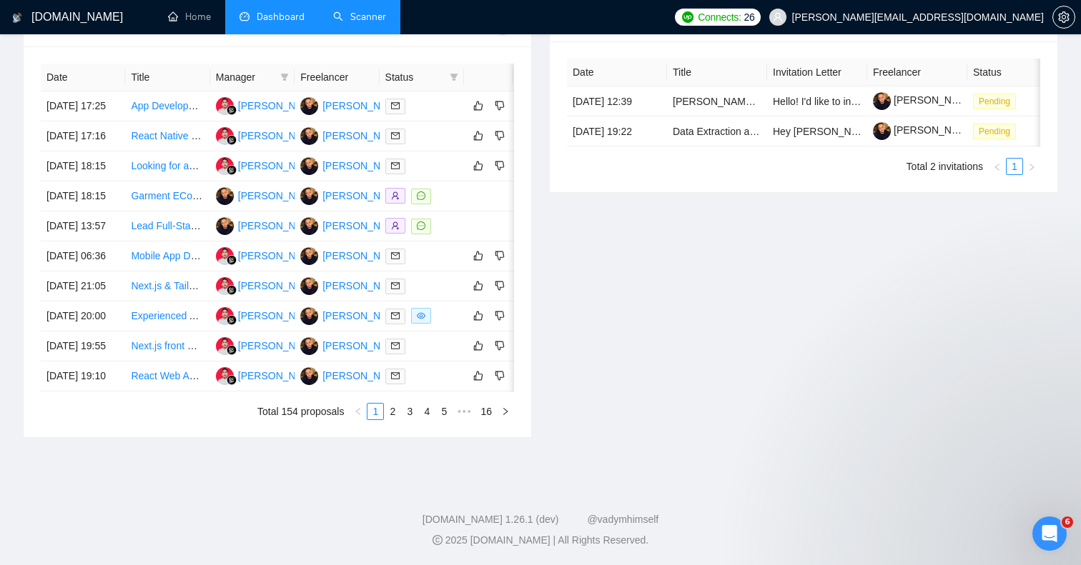
click at [791, 133] on div "Invitations 42 minutes ago Date Title Invitation Letter Freelancer Status 08 Oc…" at bounding box center [803, 219] width 526 height 438
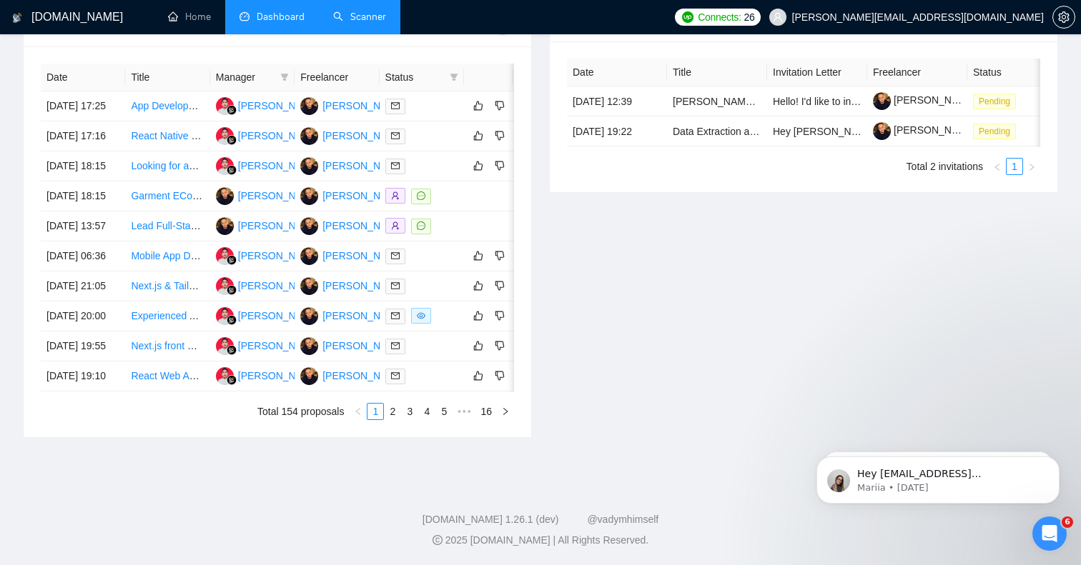
scroll to position [0, 0]
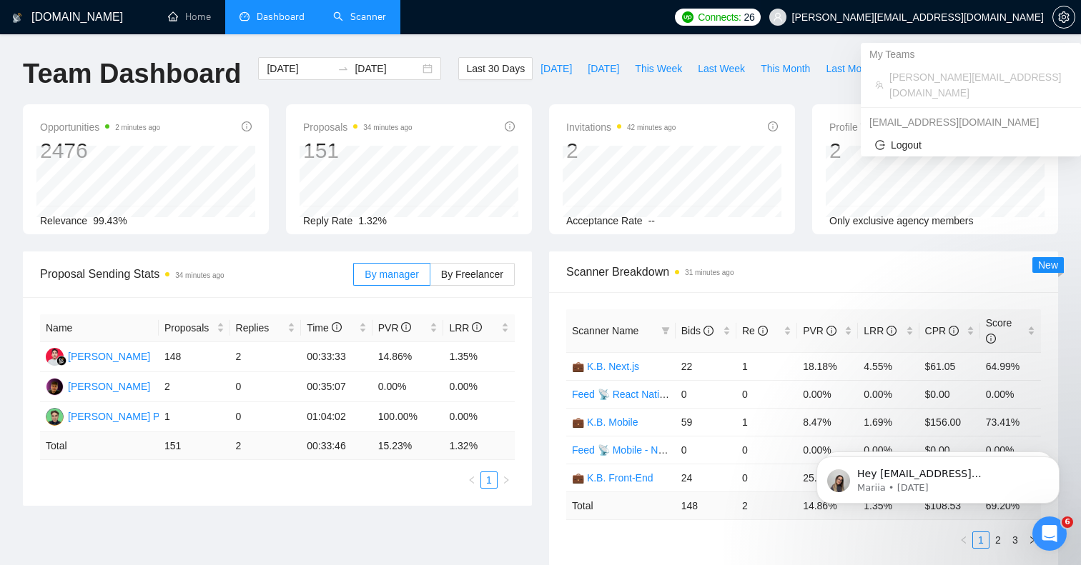
click at [961, 17] on span "[PERSON_NAME][EMAIL_ADDRESS][DOMAIN_NAME]" at bounding box center [918, 17] width 252 height 0
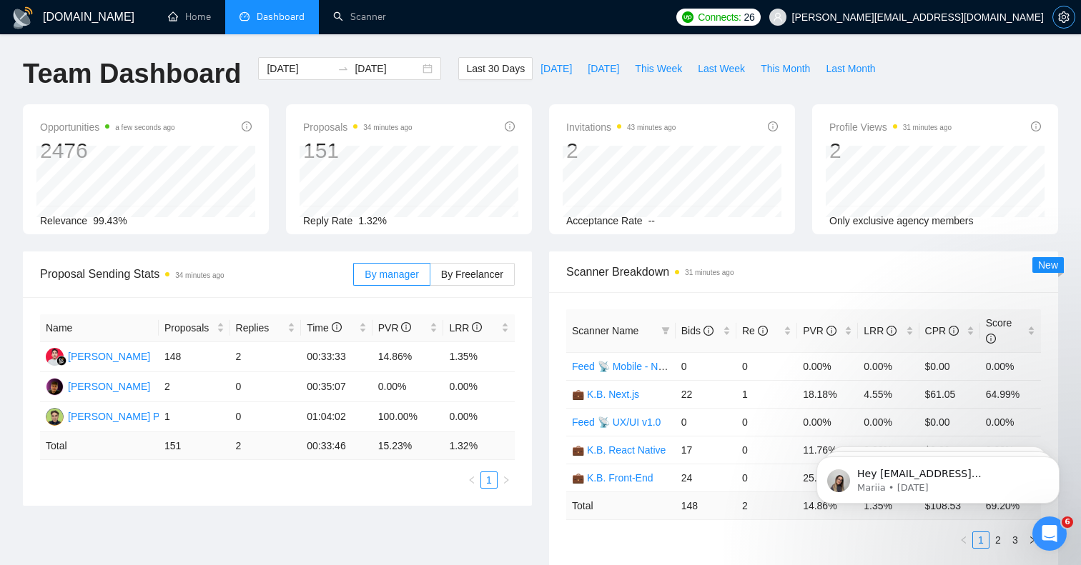
click at [1069, 16] on icon "setting" at bounding box center [1063, 16] width 11 height 11
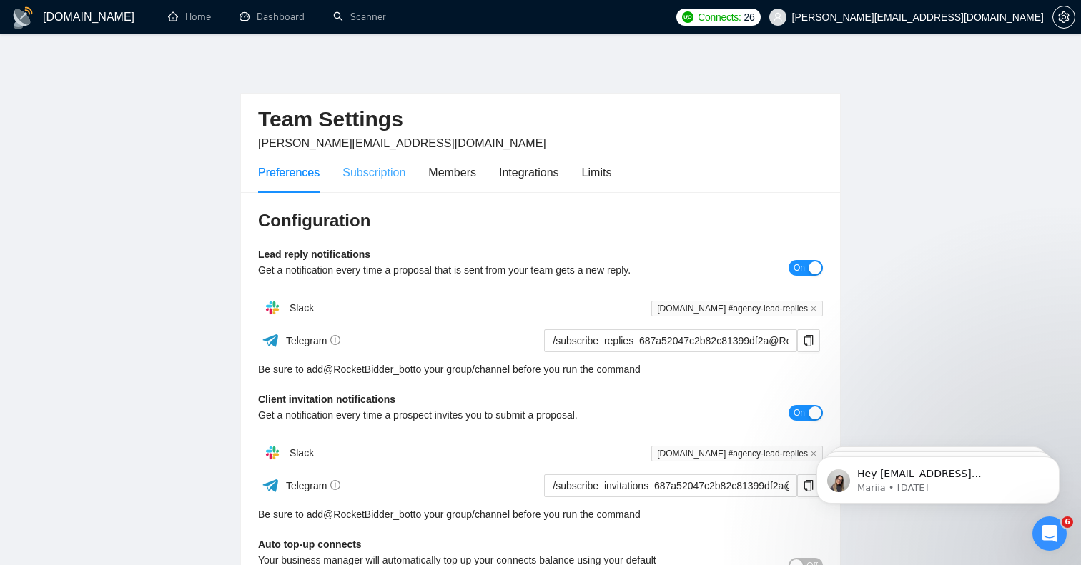
click at [391, 184] on div "Subscription" at bounding box center [373, 172] width 63 height 41
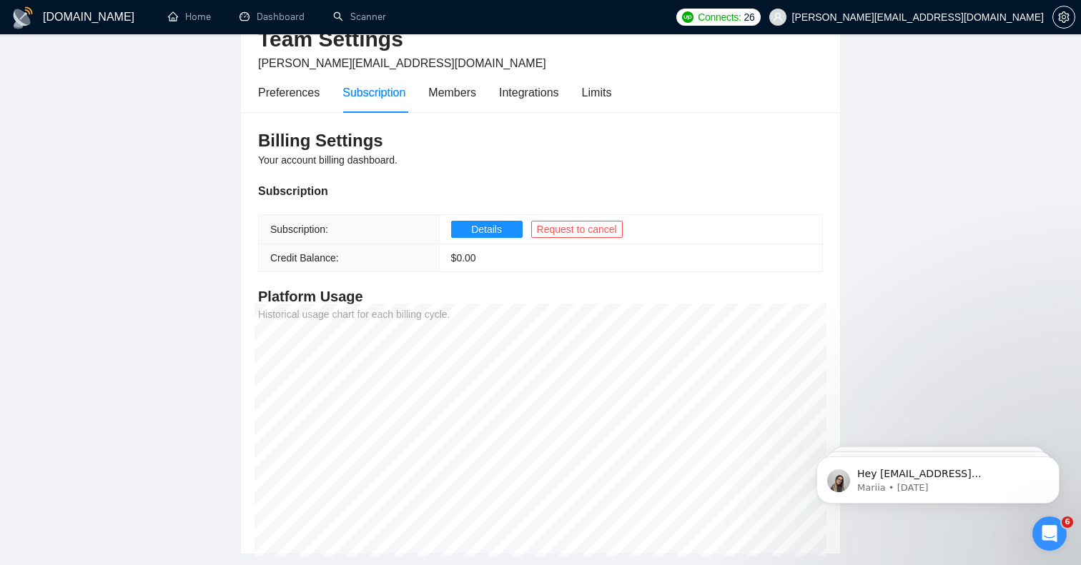
scroll to position [59, 0]
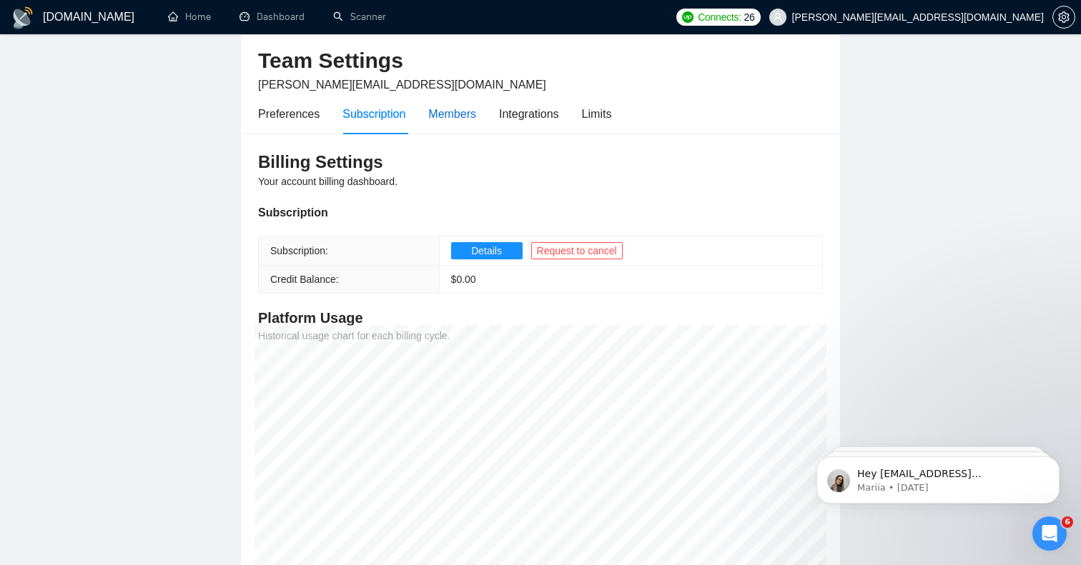
click at [467, 119] on div "Members" at bounding box center [452, 114] width 48 height 18
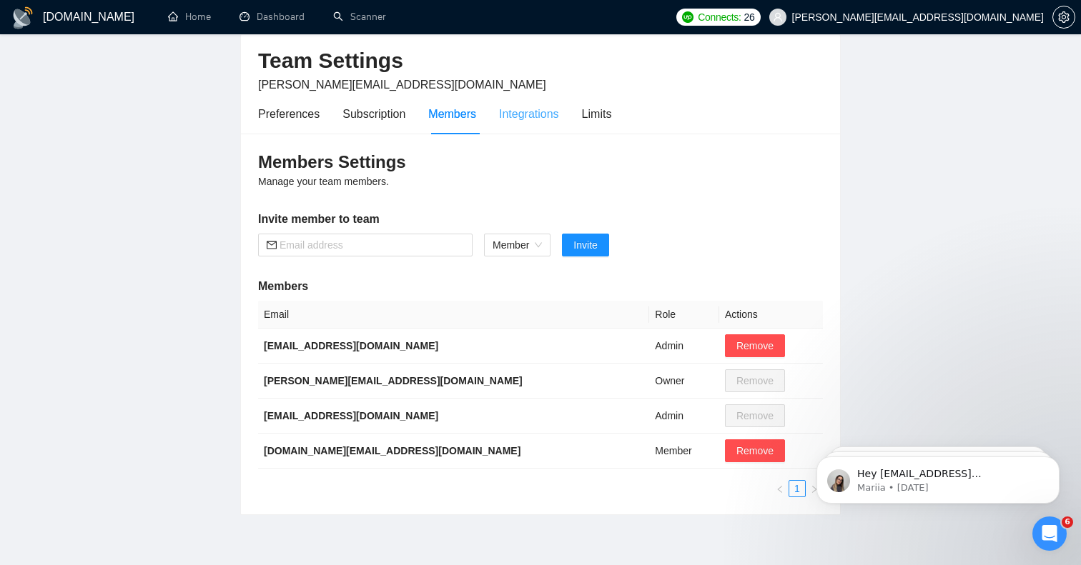
click at [556, 128] on div "Integrations" at bounding box center [529, 114] width 60 height 41
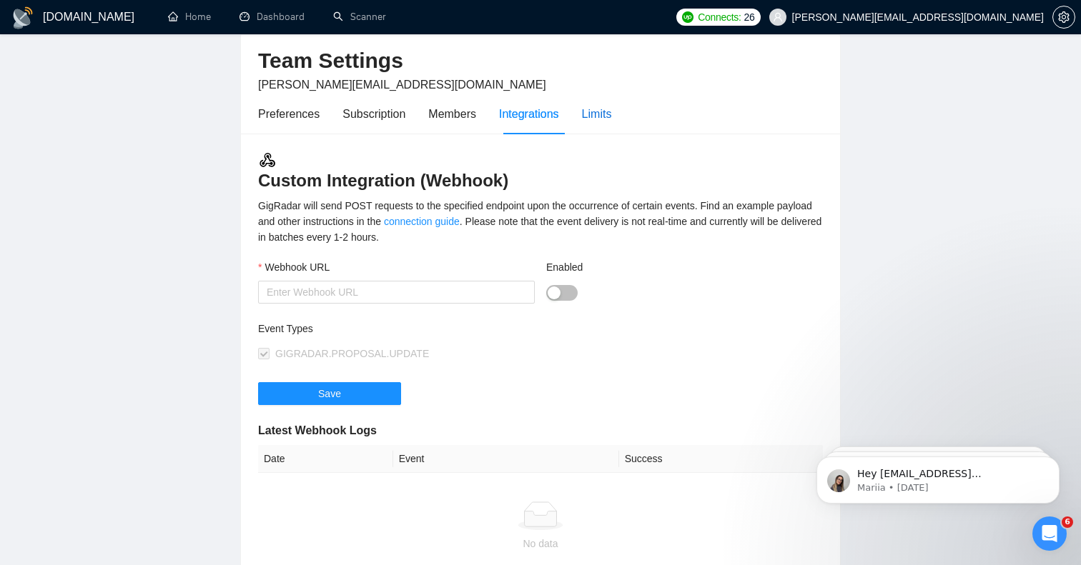
click at [612, 118] on div "Limits" at bounding box center [597, 114] width 30 height 18
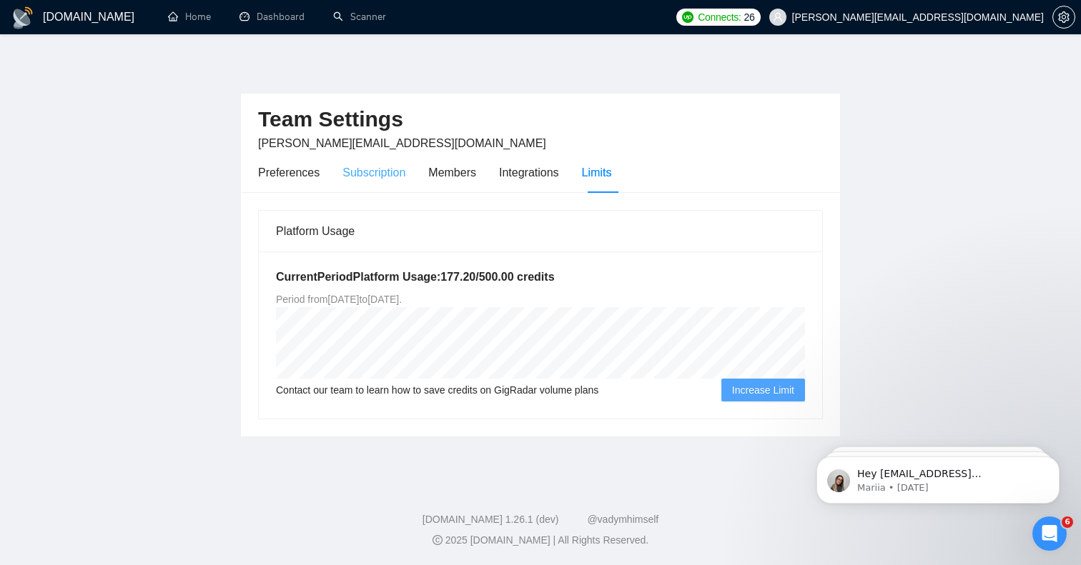
click at [372, 185] on div "Subscription" at bounding box center [373, 172] width 63 height 41
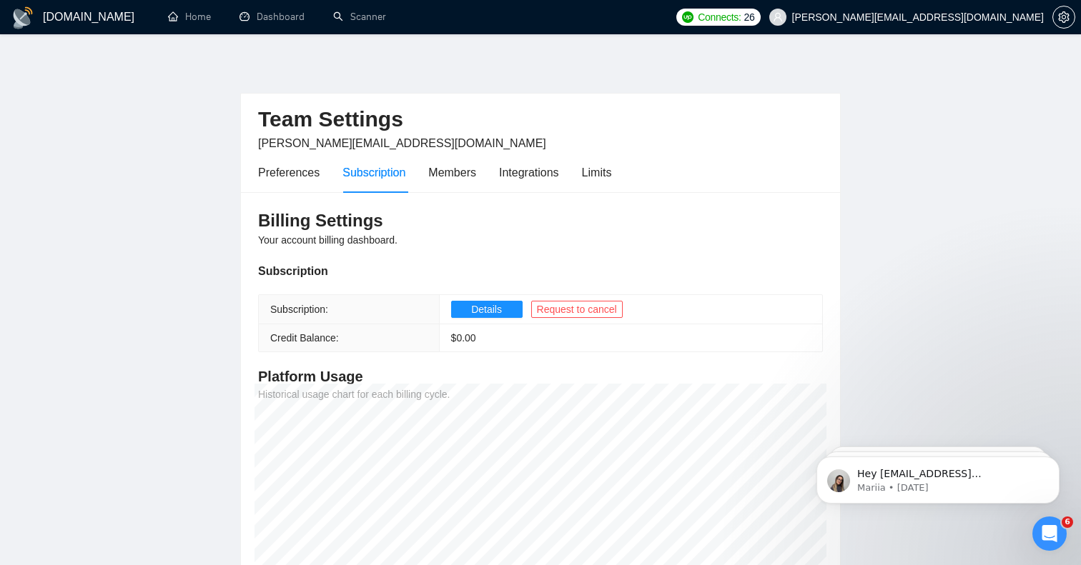
click at [298, 194] on div "Billing Settings Your account billing dashboard. Subscription Subscription: Det…" at bounding box center [540, 413] width 599 height 442
click at [304, 179] on div "Preferences" at bounding box center [288, 173] width 61 height 18
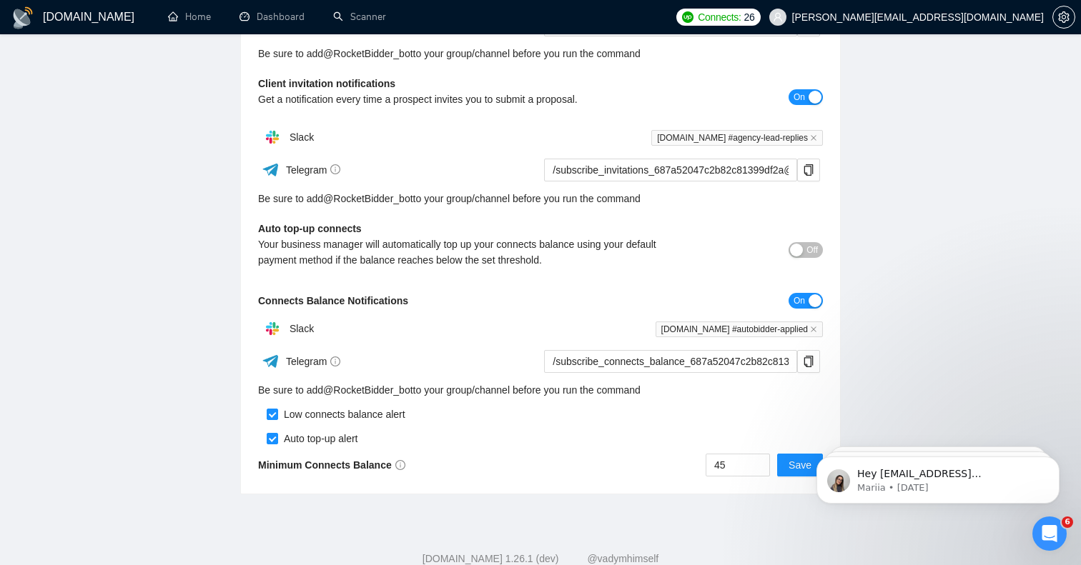
scroll to position [329, 0]
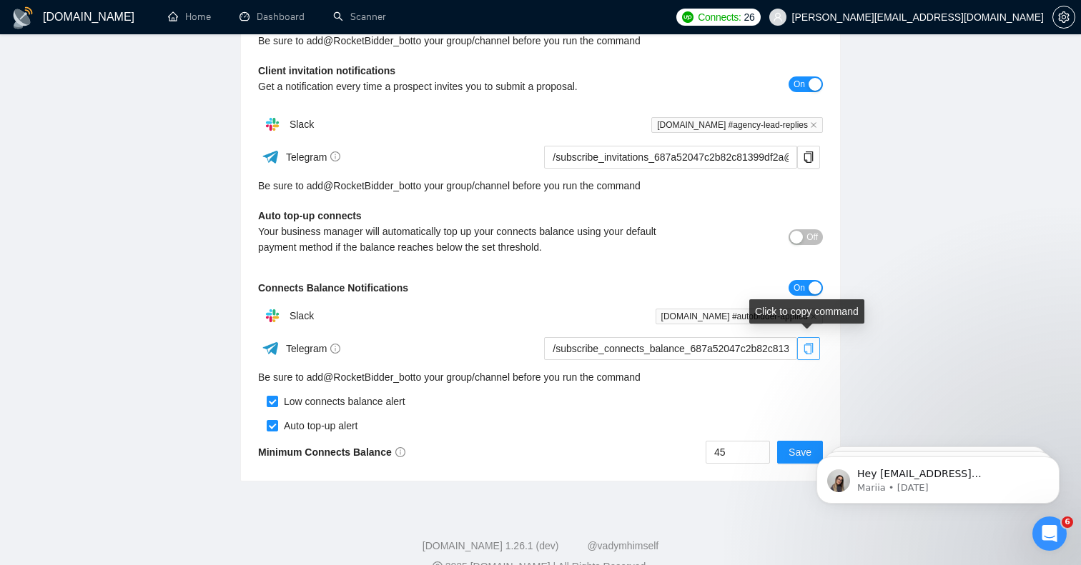
click at [801, 345] on span "copy" at bounding box center [808, 348] width 21 height 11
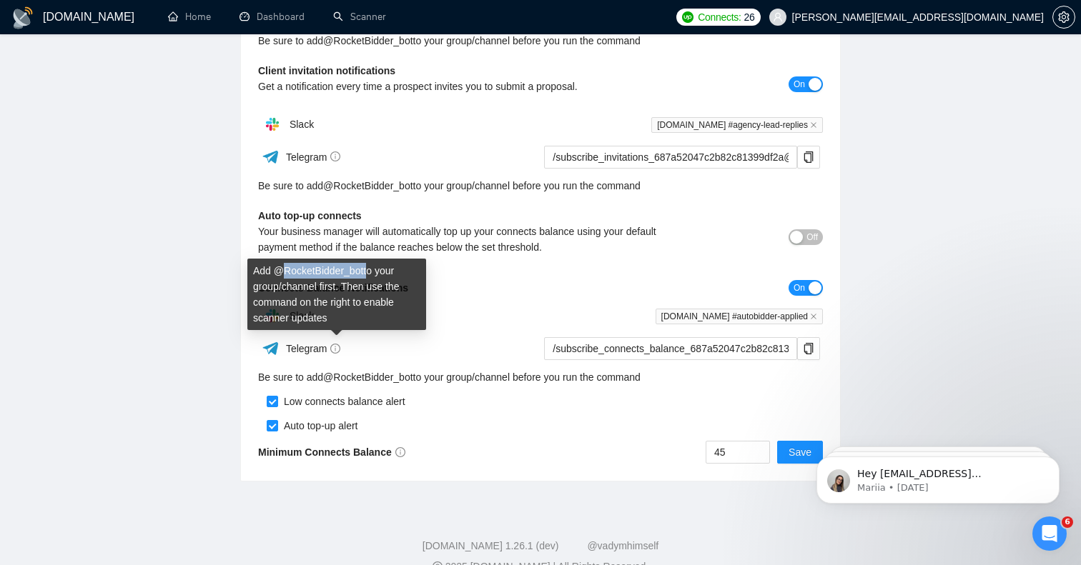
drag, startPoint x: 367, startPoint y: 275, endPoint x: 284, endPoint y: 275, distance: 82.9
click at [284, 275] on div "Add @ RocketBidder_bot to your group/channel first. Then use the command on the…" at bounding box center [336, 294] width 179 height 71
copy div "RocketBidder_bot"
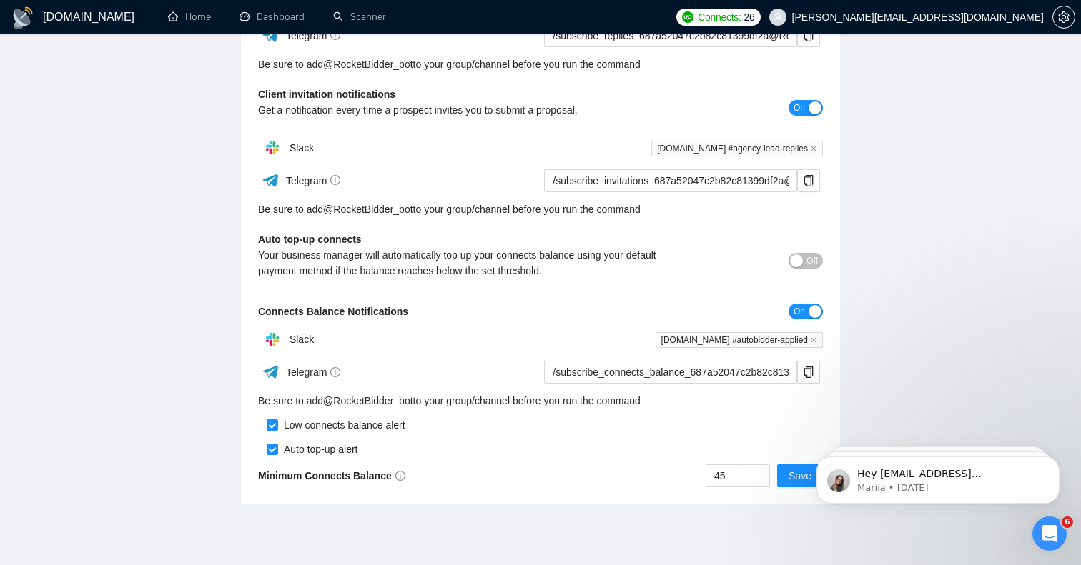
scroll to position [306, 0]
click at [808, 374] on icon "copy" at bounding box center [808, 371] width 11 height 11
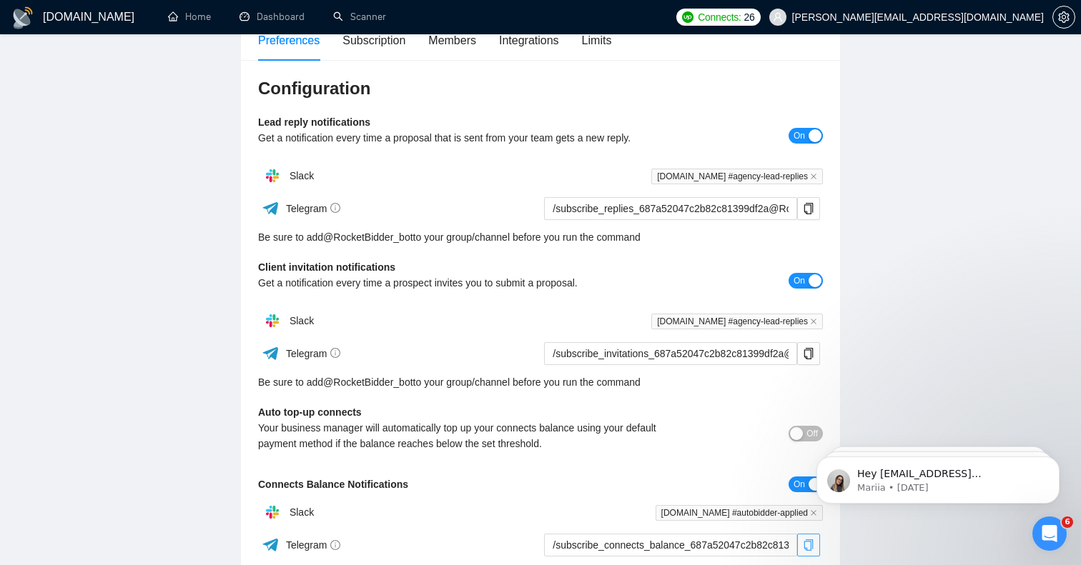
scroll to position [0, 0]
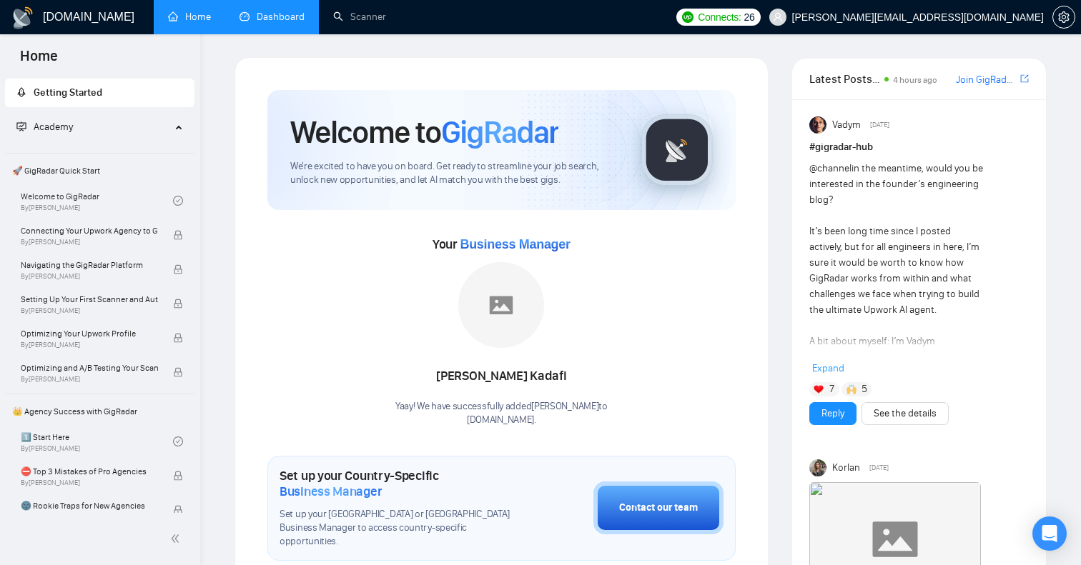
click at [275, 23] on link "Dashboard" at bounding box center [271, 17] width 65 height 12
